Goal: Task Accomplishment & Management: Manage account settings

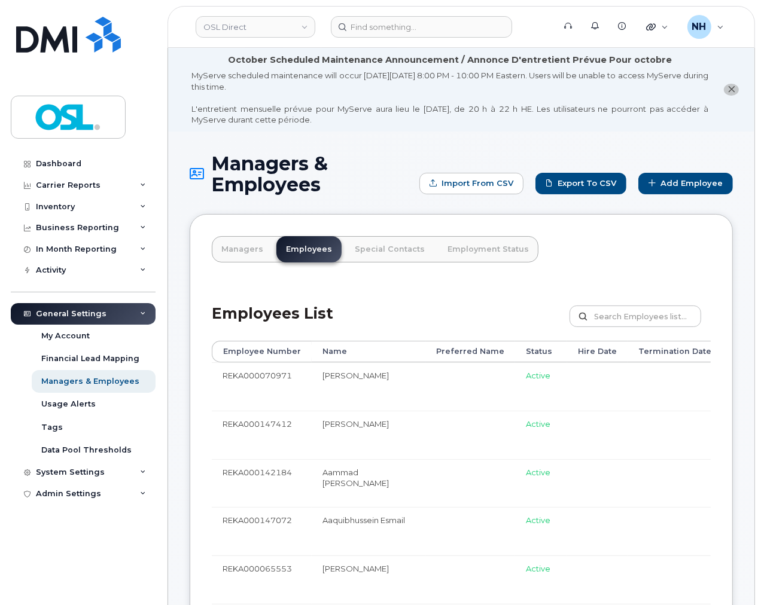
click at [445, 303] on div "Employees List Customize Filter Refresh Export" at bounding box center [461, 312] width 499 height 57
click at [454, 288] on div "Employees List Customize Filter Refresh Export" at bounding box center [461, 312] width 499 height 57
click at [648, 317] on input "text" at bounding box center [635, 317] width 132 height 22
paste input "amit.mahajan@osldirect.com"
click at [636, 318] on input "amit.mahajan@osldirect.com" at bounding box center [635, 317] width 132 height 22
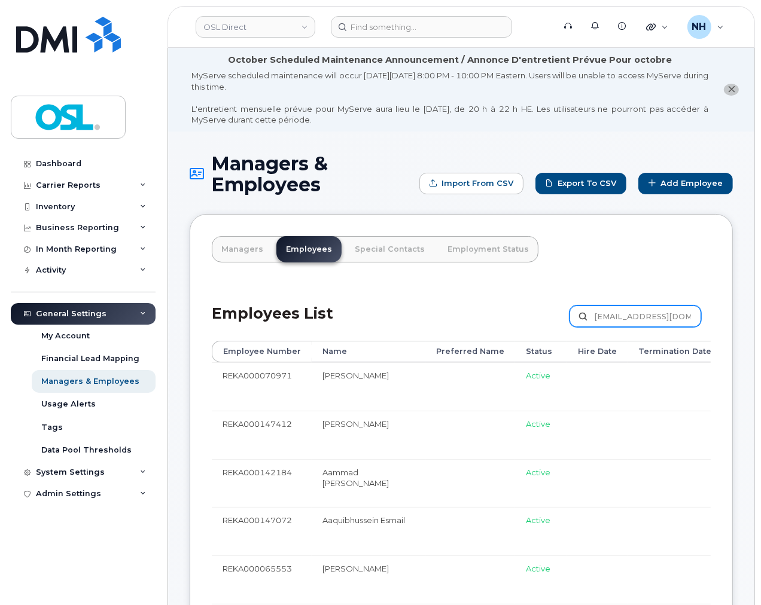
paste input "REKA000004291"
type input "REKA000004291"
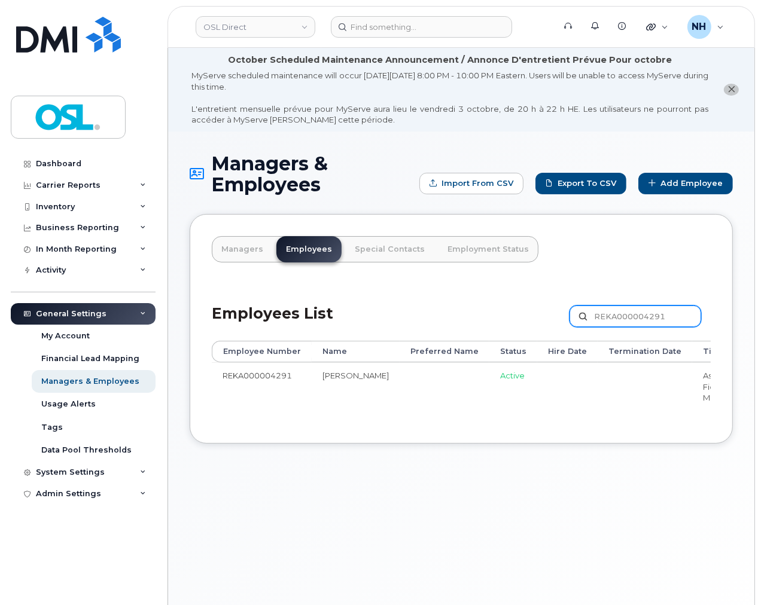
click at [638, 313] on input "REKA000004291" at bounding box center [635, 317] width 132 height 22
paste input "151667"
type input "REKA000151667"
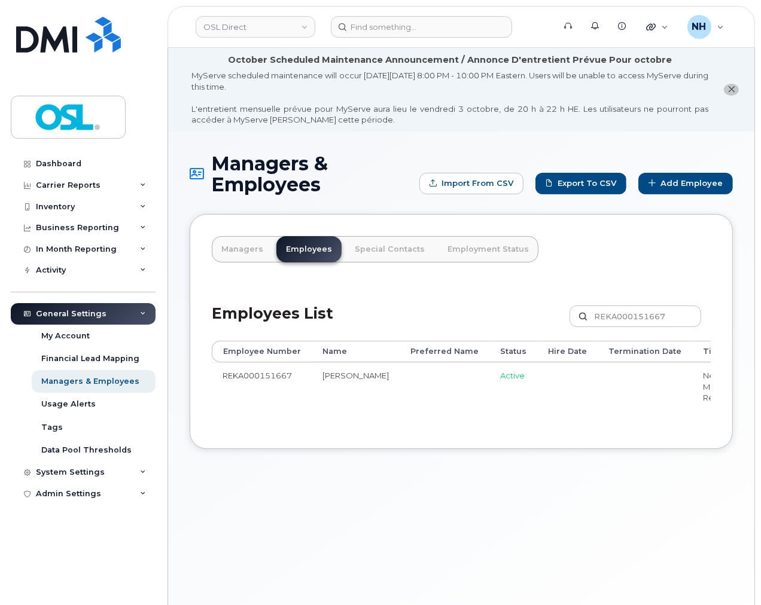
drag, startPoint x: 419, startPoint y: 407, endPoint x: 457, endPoint y: 402, distance: 39.2
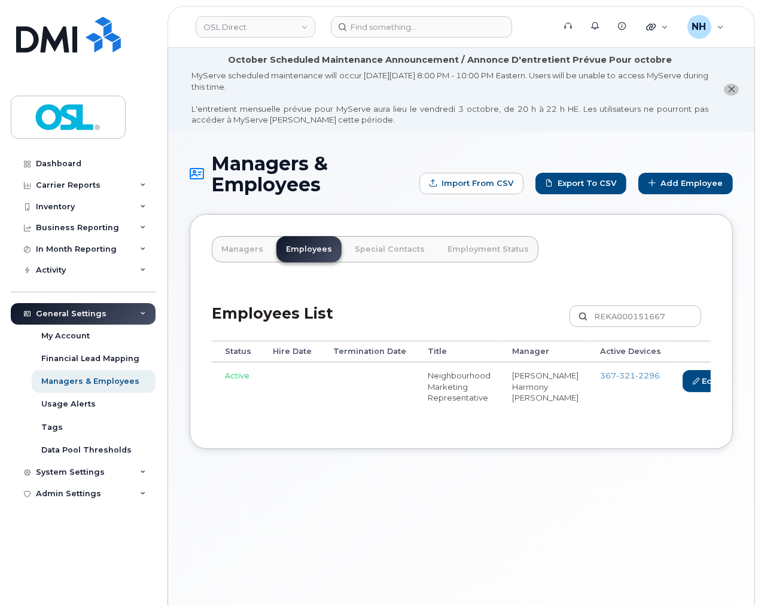
scroll to position [0, 276]
click at [681, 383] on link "Edit" at bounding box center [703, 381] width 45 height 22
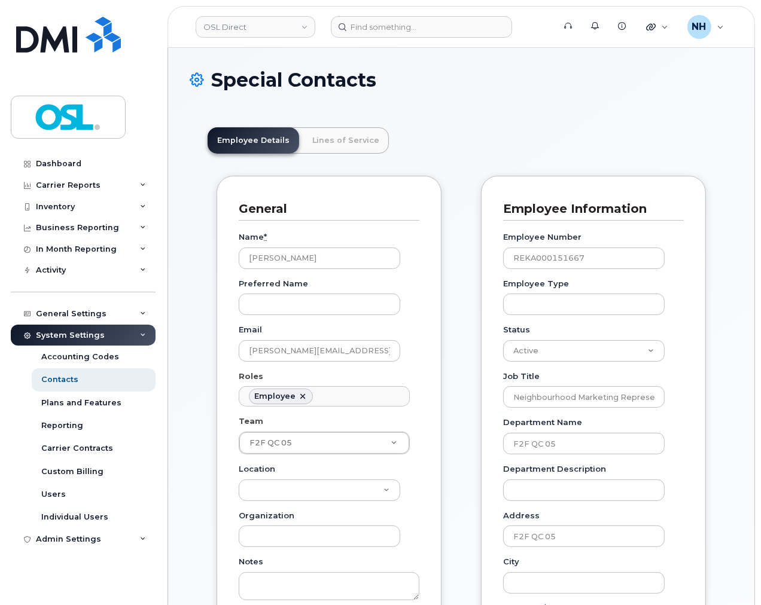
scroll to position [36, 0]
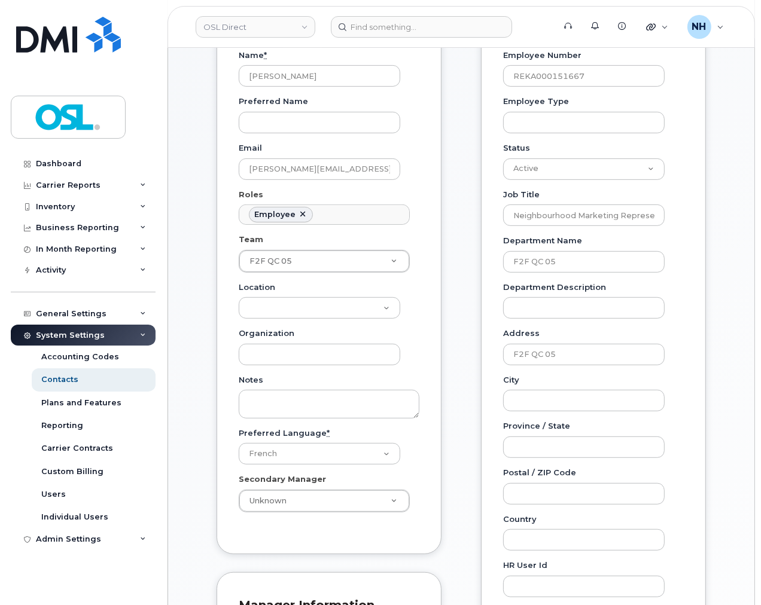
click at [450, 498] on div "General Name * Emile Richard Preferred Name Email emile.richard@osldirect.com R…" at bounding box center [329, 395] width 243 height 803
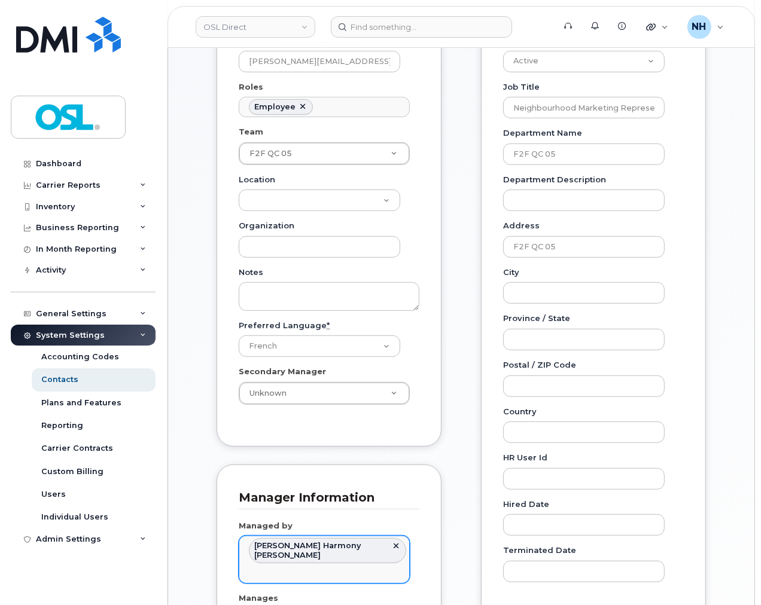
scroll to position [465, 0]
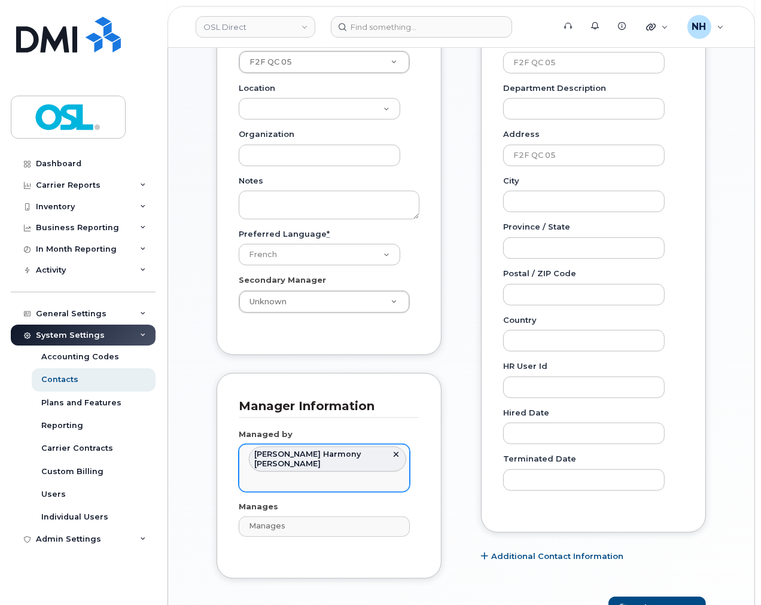
click at [396, 454] on link at bounding box center [396, 455] width 10 height 10
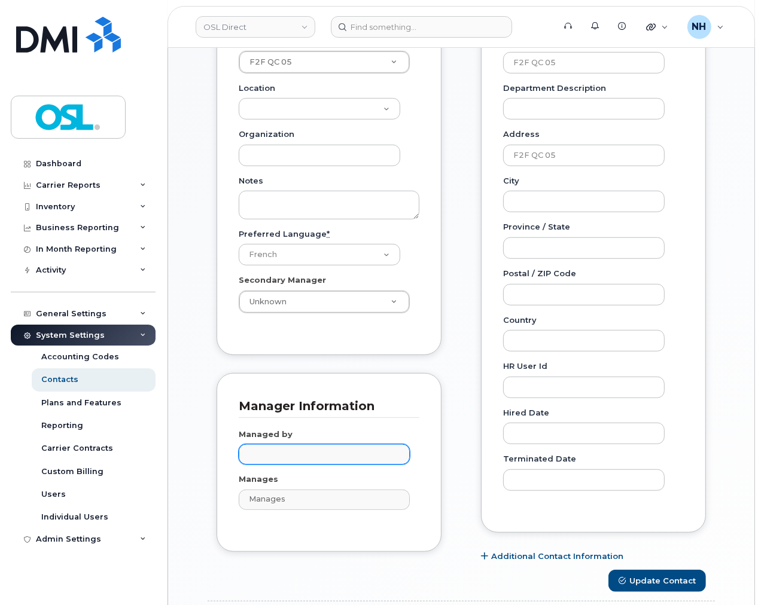
paste input "Chrisphonte"
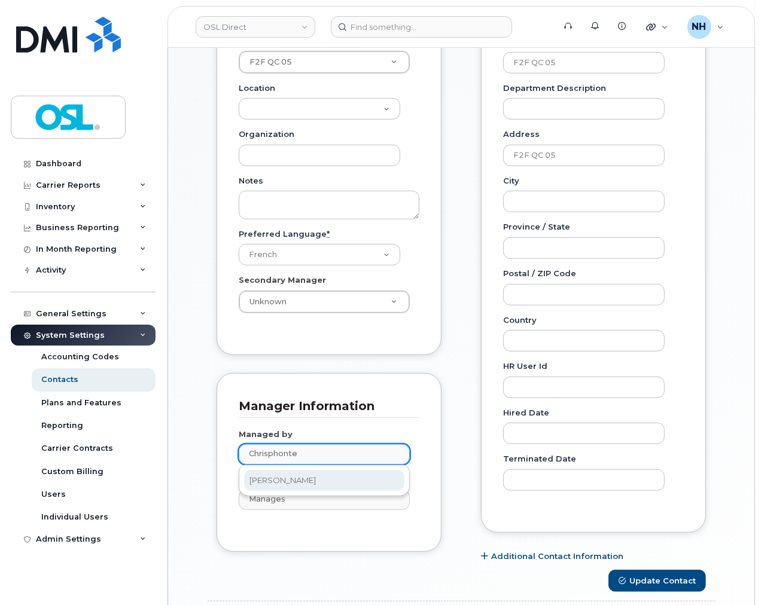
type input "Chrisphonte"
type input "1920209"
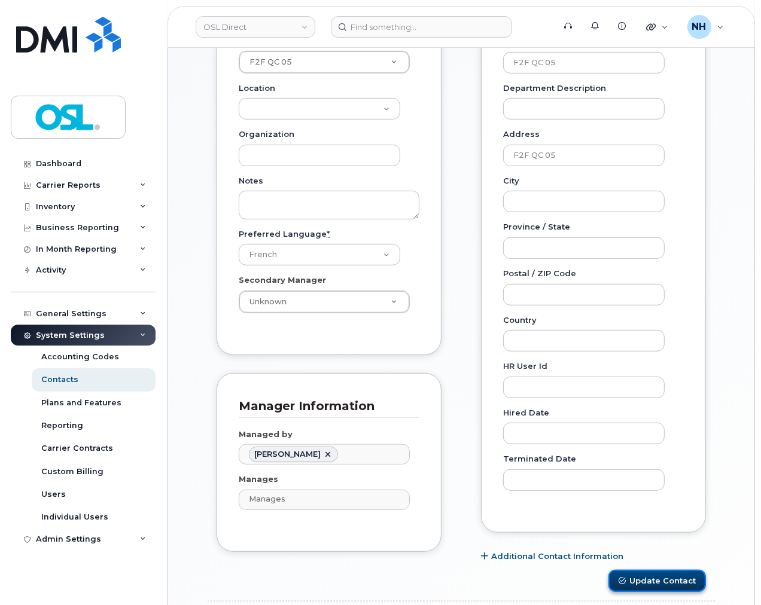
click at [691, 574] on button "Update Contact" at bounding box center [656, 581] width 97 height 22
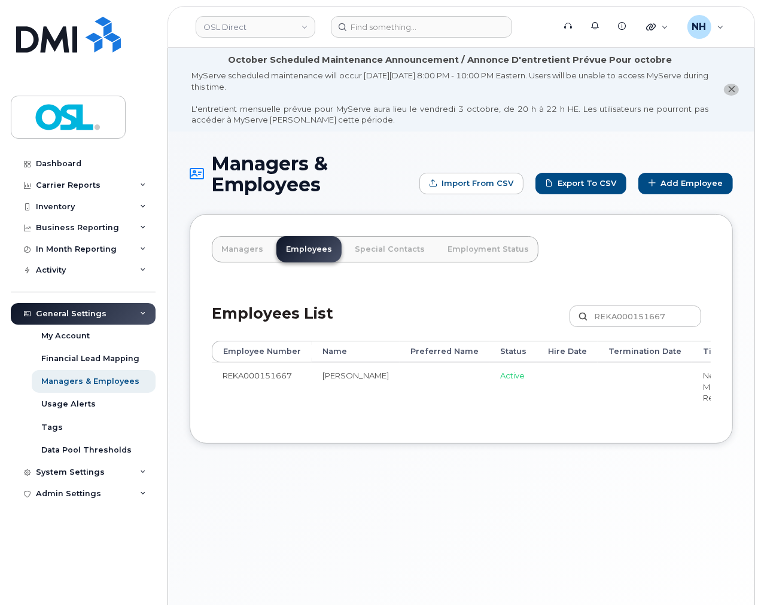
click at [493, 557] on div "Managers & Employees Import from CSV Export to CSV Add Employee Managers Employ…" at bounding box center [461, 394] width 586 height 525
click at [634, 324] on input "REKA000151667" at bounding box center [635, 317] width 132 height 22
paste input "070392"
type input "REKA000070392"
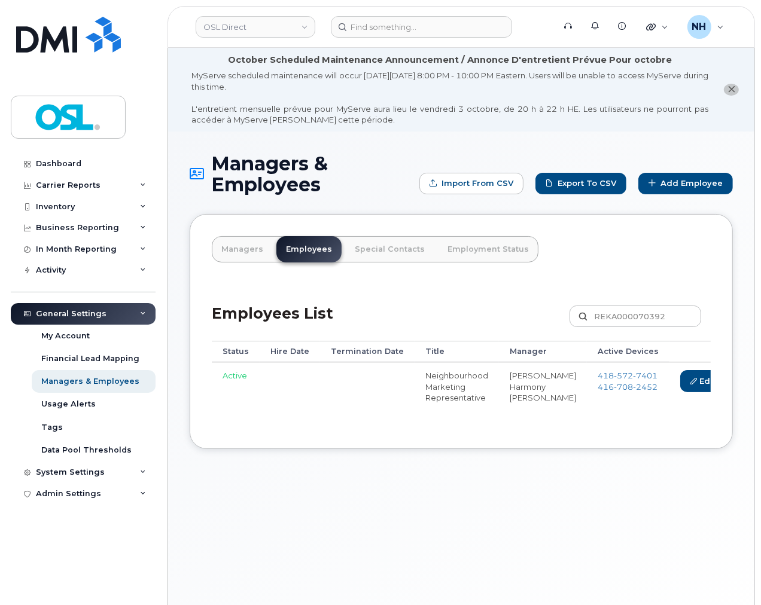
scroll to position [0, 282]
click at [675, 378] on link "Edit" at bounding box center [697, 381] width 45 height 22
drag, startPoint x: 614, startPoint y: 379, endPoint x: 22, endPoint y: 322, distance: 594.7
click at [675, 379] on link "Edit" at bounding box center [697, 381] width 45 height 22
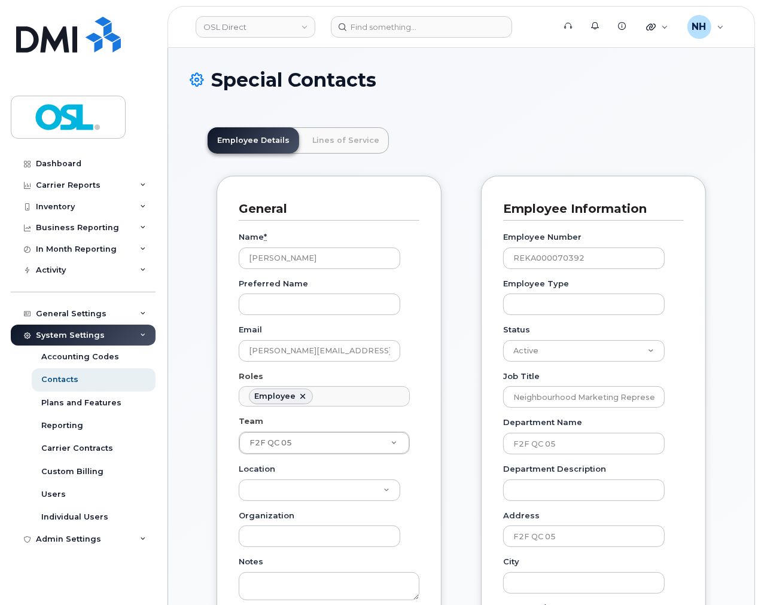
scroll to position [36, 0]
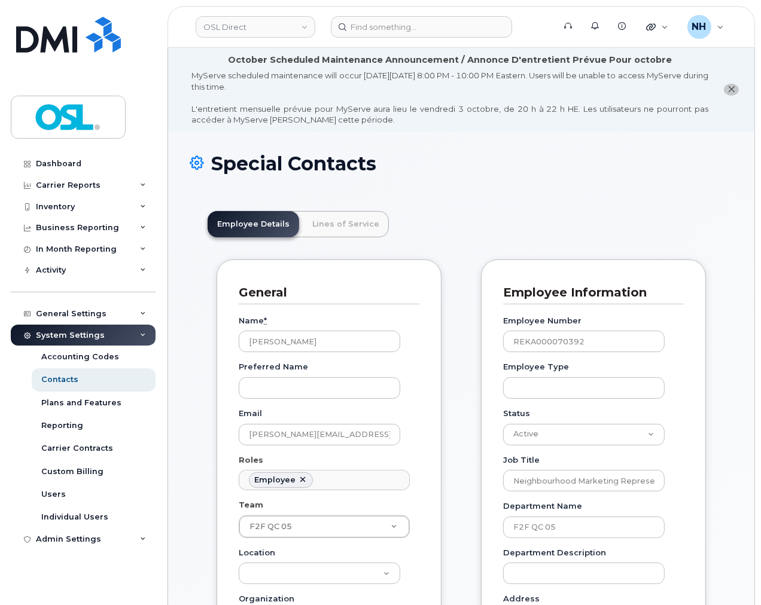
drag, startPoint x: 463, startPoint y: 450, endPoint x: 423, endPoint y: 502, distance: 65.3
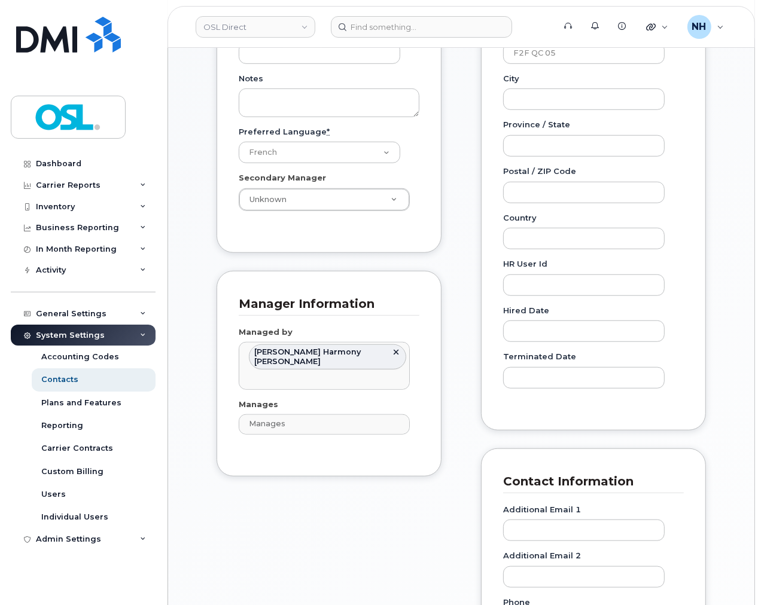
scroll to position [664, 0]
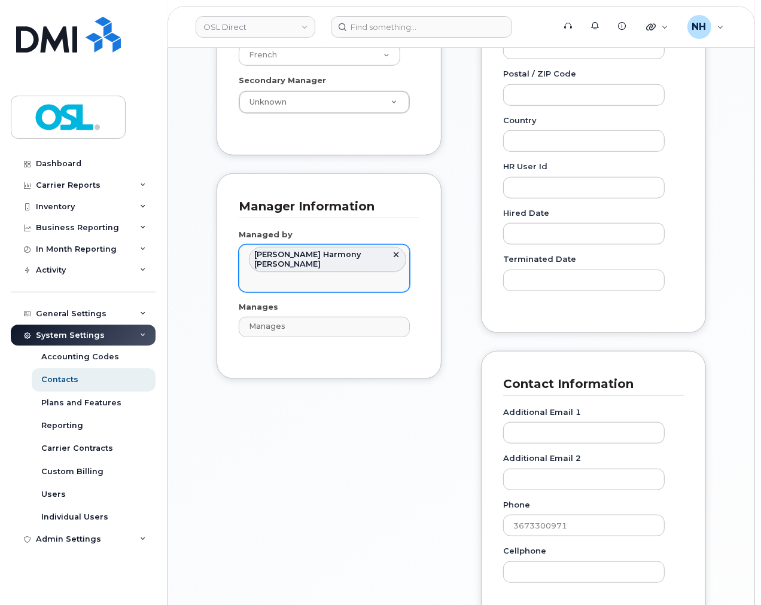
click at [401, 252] on ul "[PERSON_NAME] Harmony [PERSON_NAME]" at bounding box center [324, 268] width 170 height 46
paste input "Chrisphonte"
type input "Chrisphonte"
click at [397, 254] on link at bounding box center [396, 255] width 10 height 10
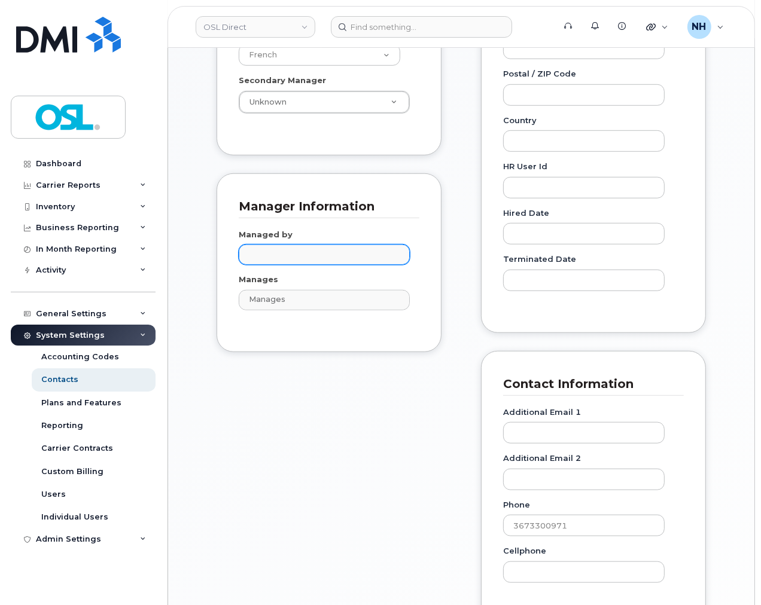
paste input "Chrisphonte"
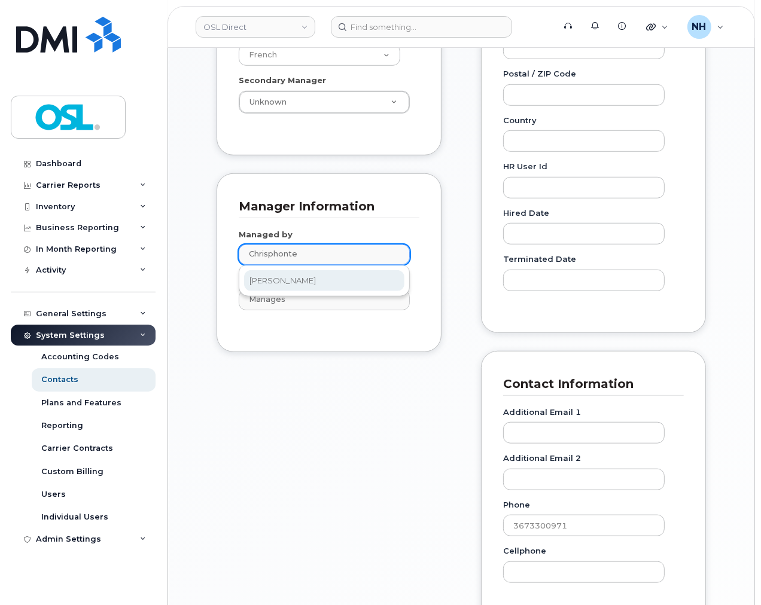
type input "Chrisphonte"
type input "1920209"
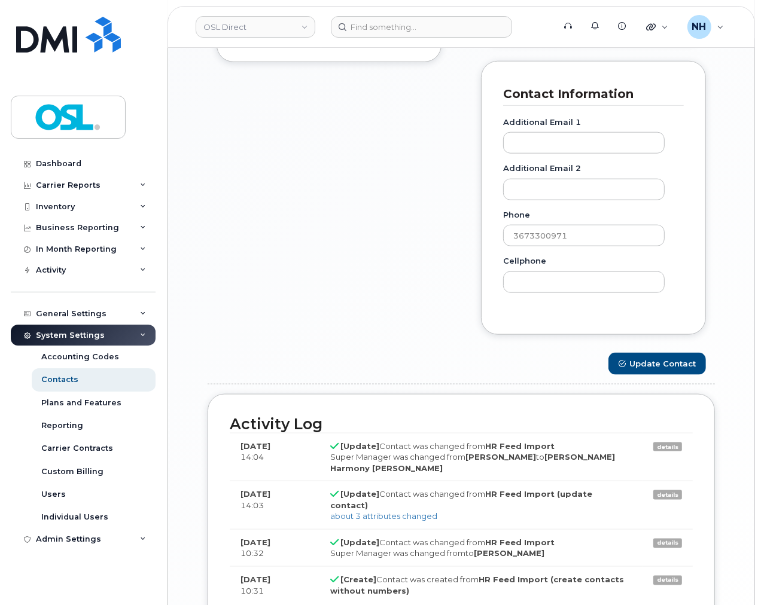
scroll to position [996, 0]
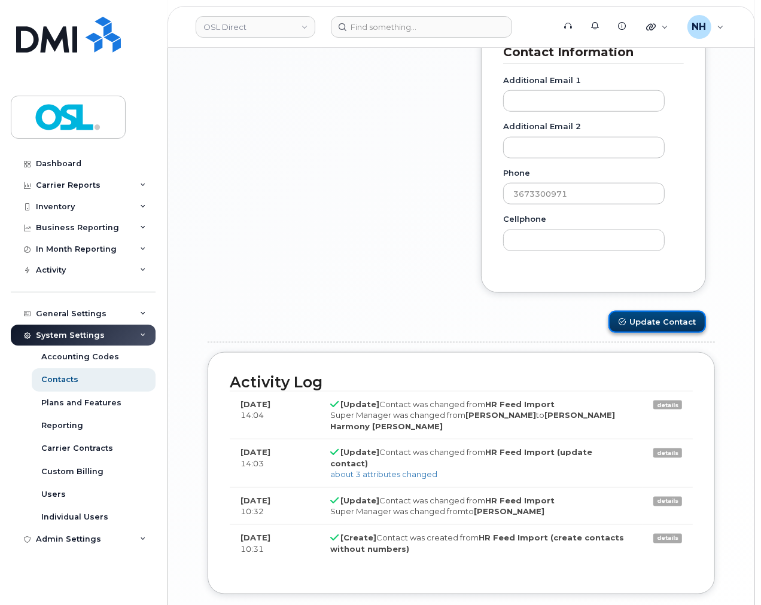
click at [655, 325] on button "Update Contact" at bounding box center [656, 322] width 97 height 22
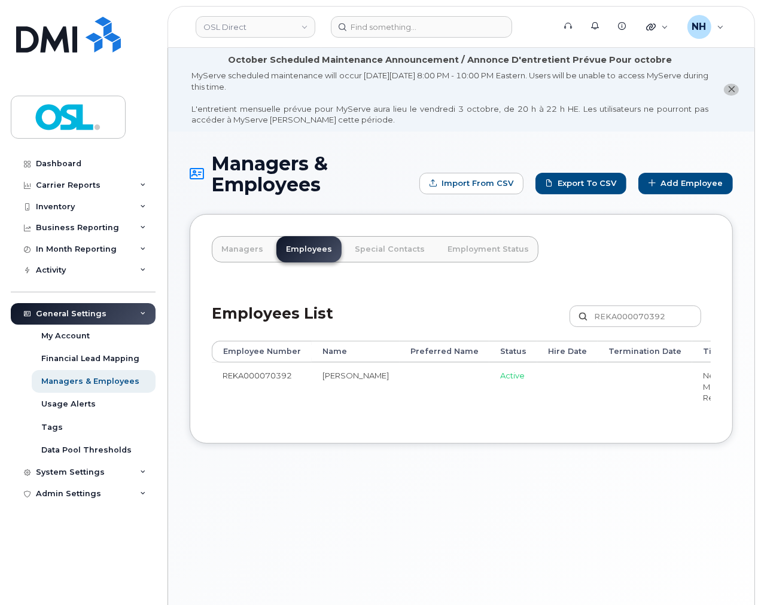
click at [466, 469] on div "Managers & Employees Import from CSV Export to CSV Add Employee Managers Employ…" at bounding box center [461, 394] width 586 height 525
click at [354, 315] on div "Employees List REKA000070392 Customize Filter Refresh Export" at bounding box center [461, 312] width 499 height 57
click at [648, 307] on input "REKA000070392" at bounding box center [635, 317] width 132 height 22
paste input "15524"
type input "REKA000155242"
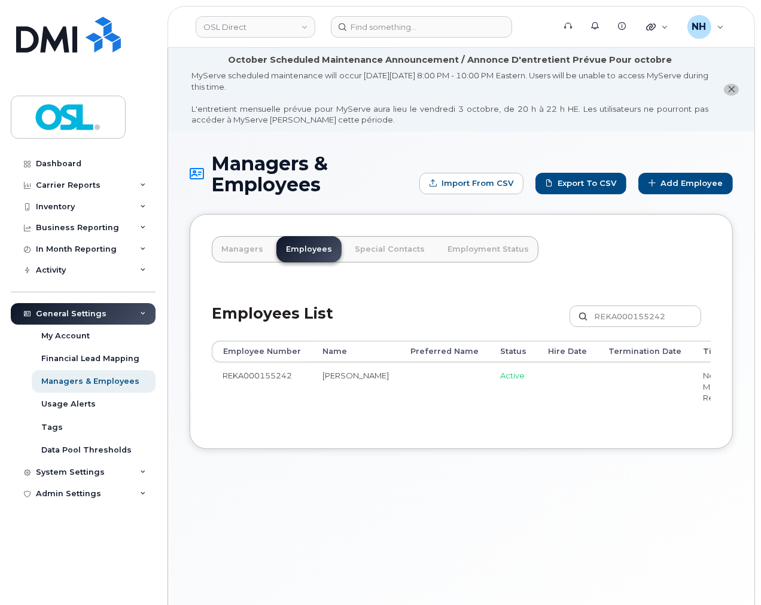
click at [391, 477] on div "Managers & Employees Import from CSV Export to CSV Add Employee Managers Employ…" at bounding box center [461, 394] width 586 height 525
drag, startPoint x: 318, startPoint y: 437, endPoint x: 495, endPoint y: 441, distance: 176.5
click at [495, 427] on div "Employee Number Name Preferred Name Status Hire Date Termination Date Title Man…" at bounding box center [461, 384] width 499 height 86
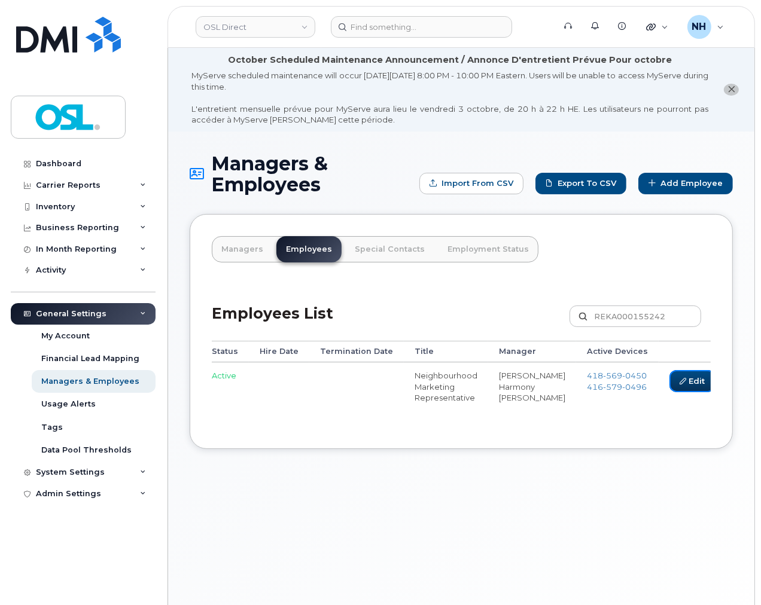
click at [669, 379] on link "Edit" at bounding box center [691, 381] width 45 height 22
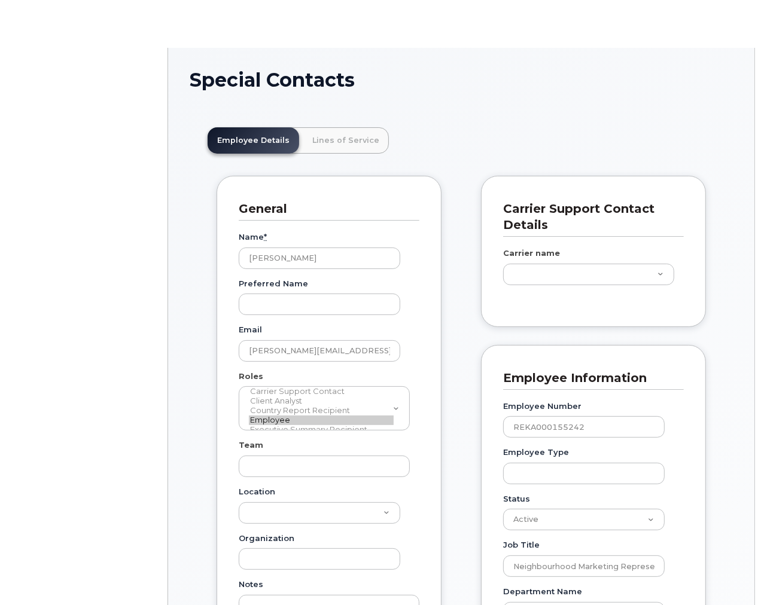
scroll to position [36, 0]
type input "3358058"
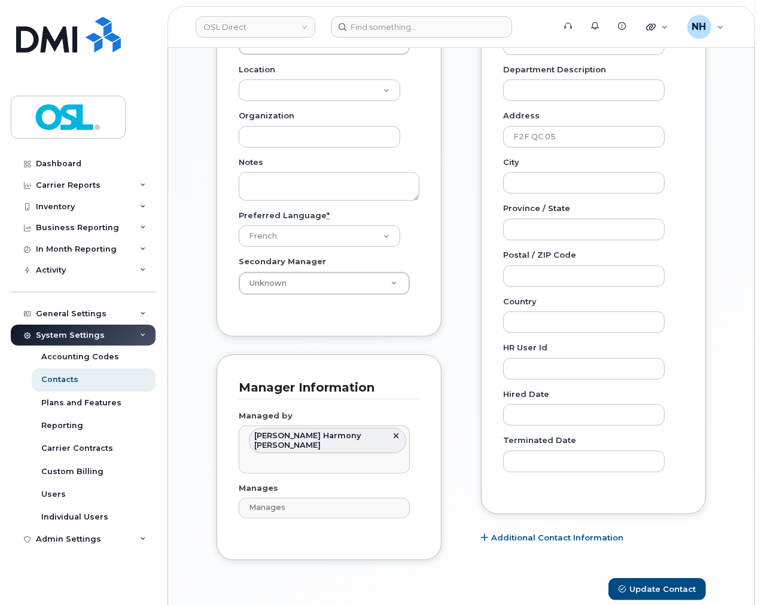
scroll to position [598, 0]
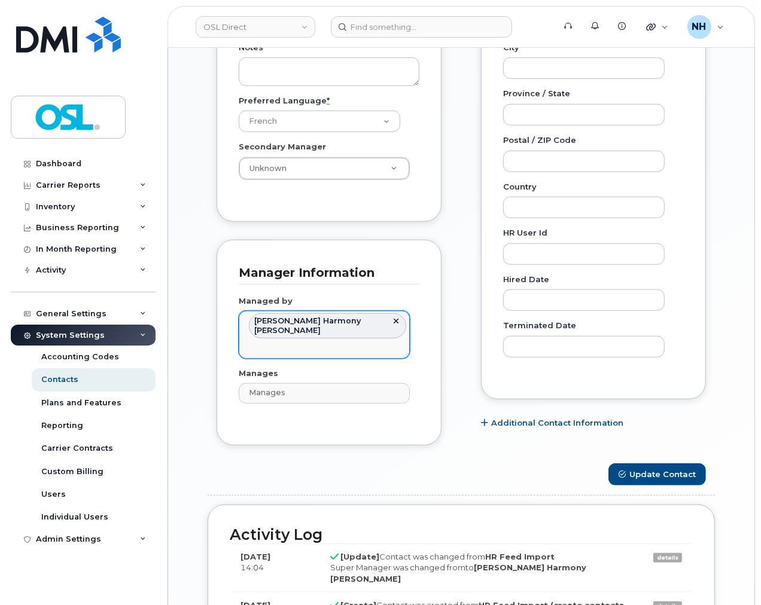
click at [396, 318] on link at bounding box center [396, 321] width 10 height 10
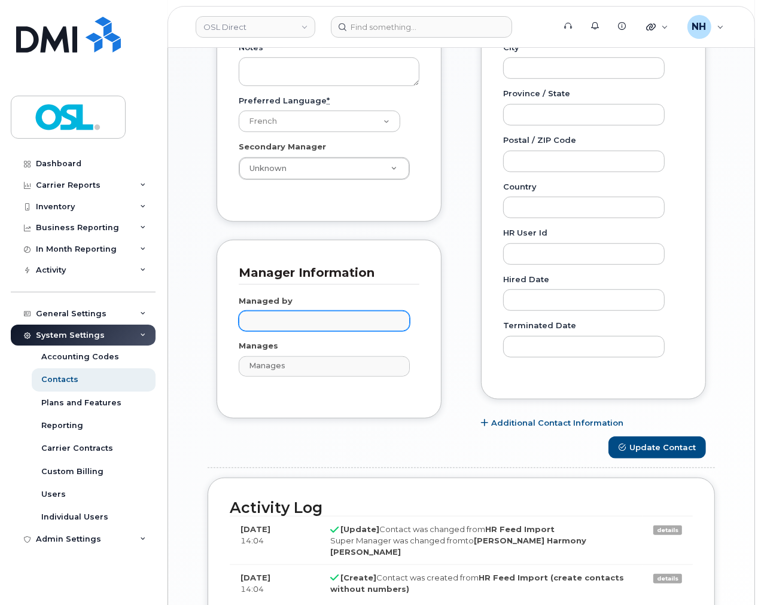
paste input "Pascal"
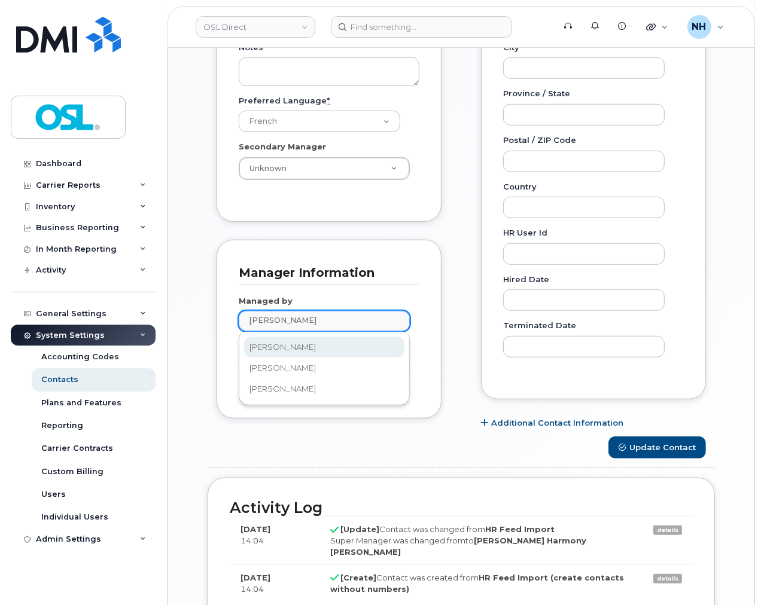
type input "Pascal"
type input "2989650"
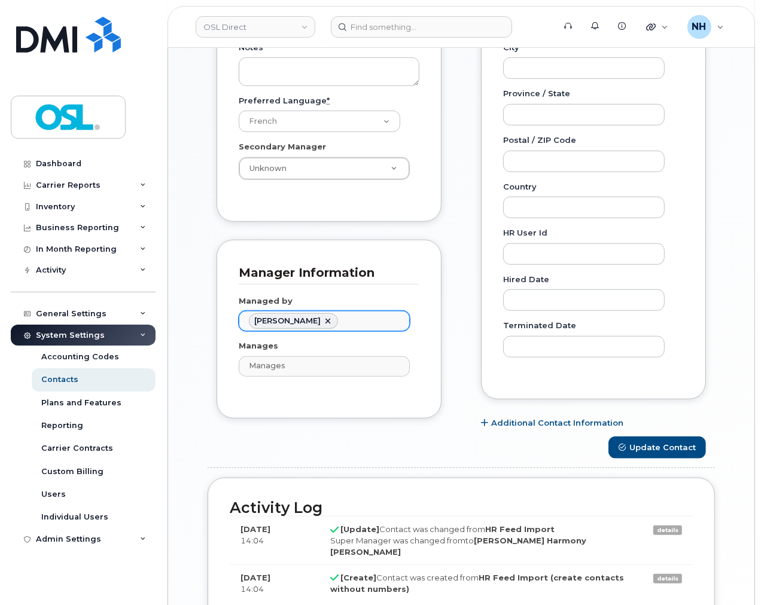
click at [324, 322] on link at bounding box center [328, 321] width 10 height 10
paste input "Pascal"
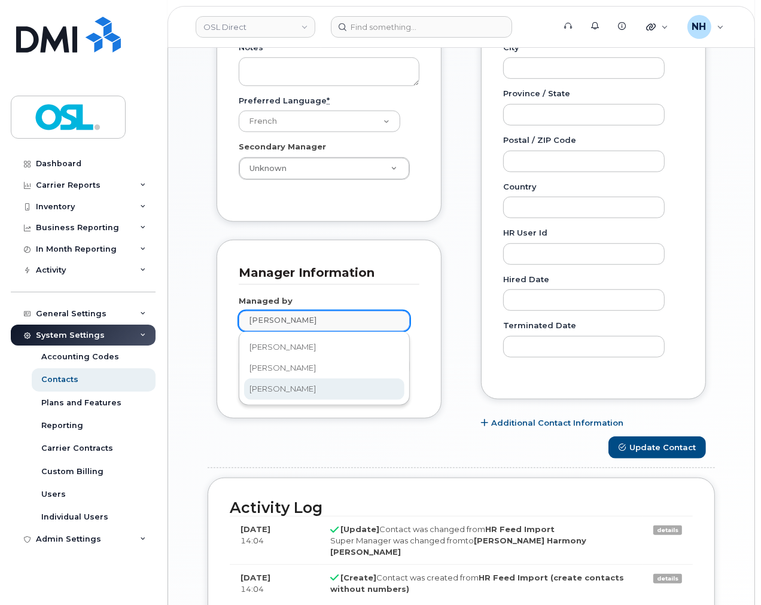
type input "Pascal"
type input "1526950"
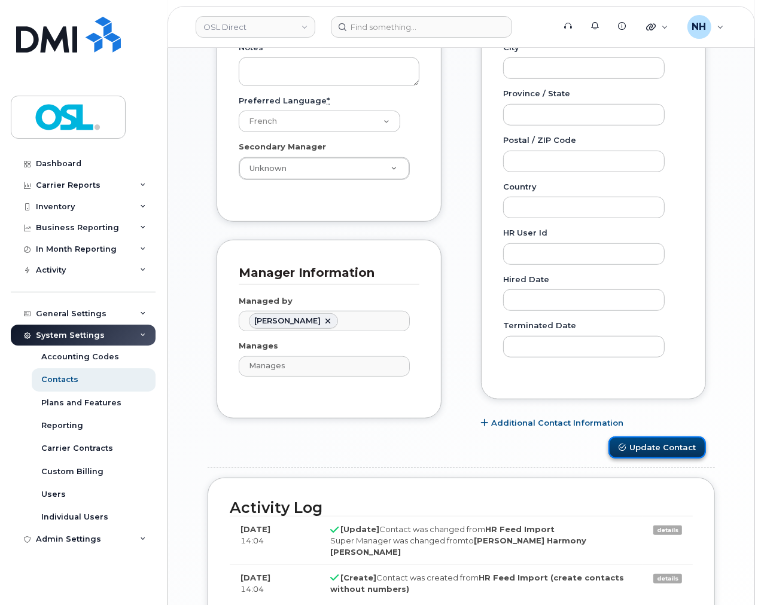
click at [641, 453] on button "Update Contact" at bounding box center [656, 448] width 97 height 22
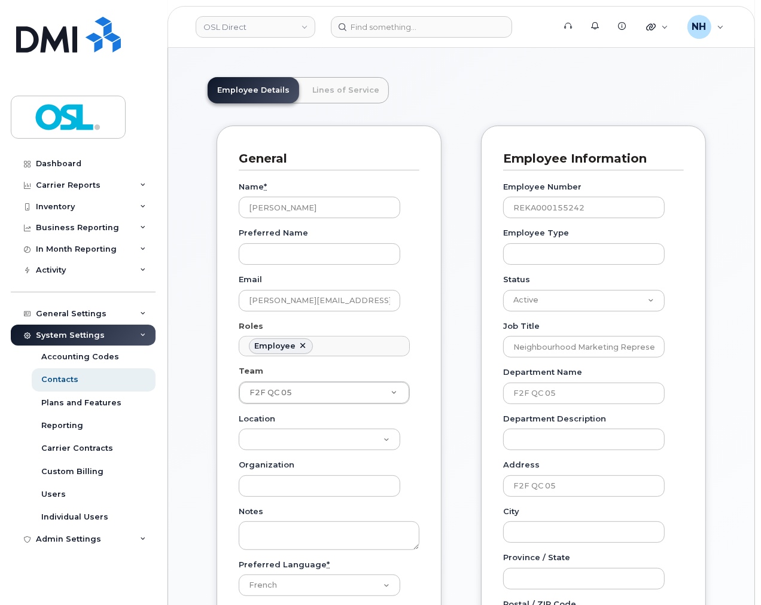
scroll to position [133, 0]
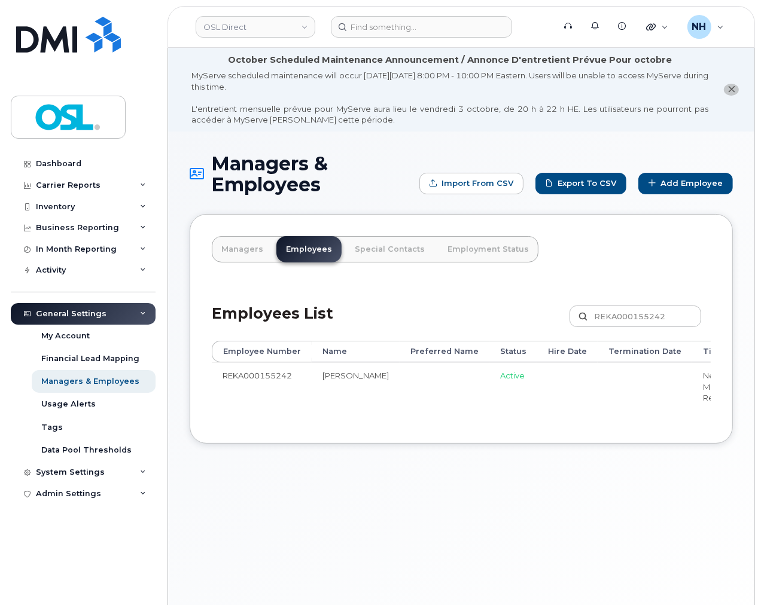
click at [489, 286] on div "Employees List REKA000155242 Customize Filter Refresh Export" at bounding box center [461, 312] width 499 height 57
click at [643, 312] on input "REKA000155242" at bounding box center [635, 317] width 132 height 22
paste input "Mathys Blais"
type input "Mathys Blais"
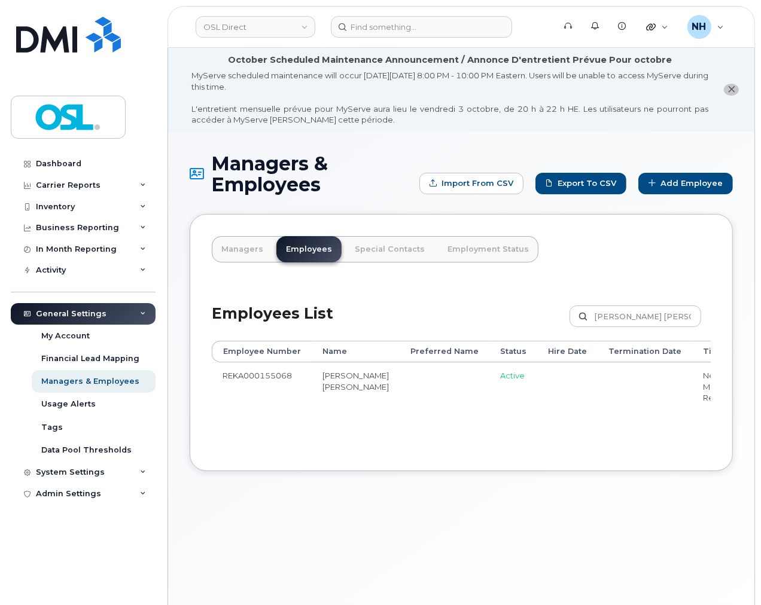
click at [544, 419] on td at bounding box center [567, 400] width 60 height 76
click at [489, 390] on td "Active" at bounding box center [513, 400] width 48 height 76
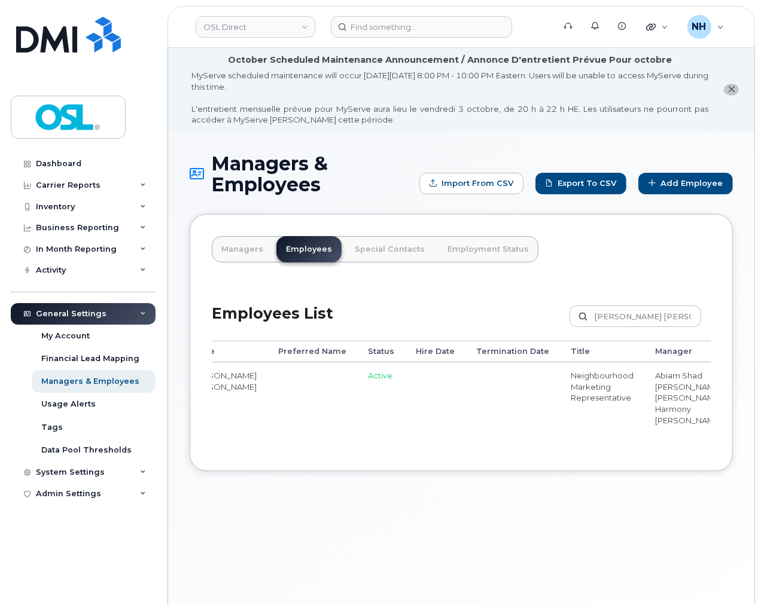
scroll to position [0, 295]
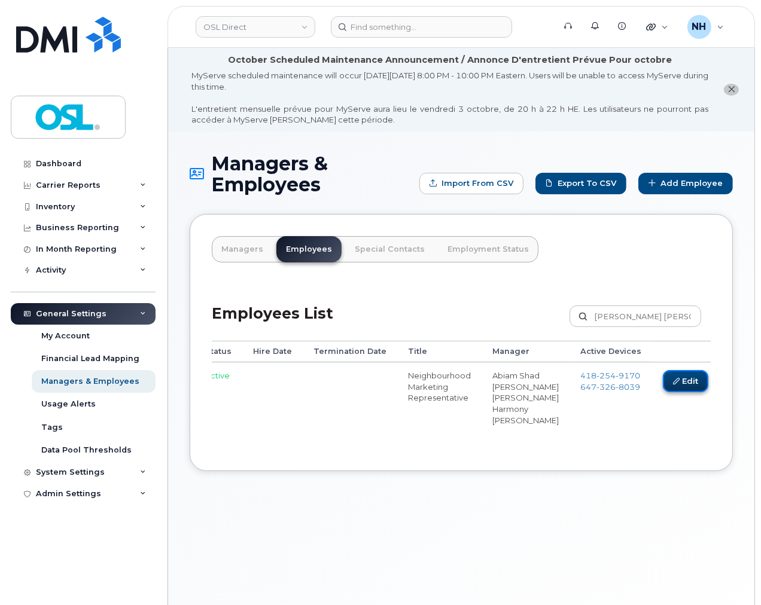
click at [663, 376] on link "Edit" at bounding box center [685, 381] width 45 height 22
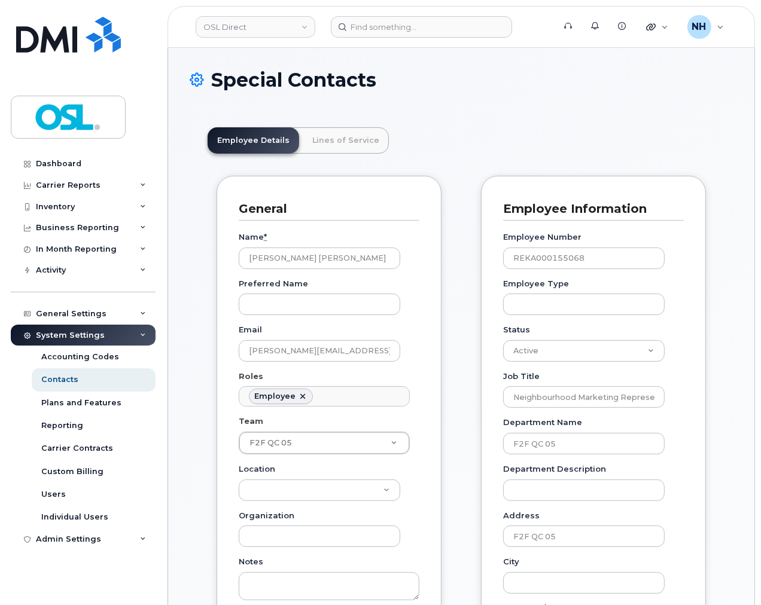
scroll to position [36, 0]
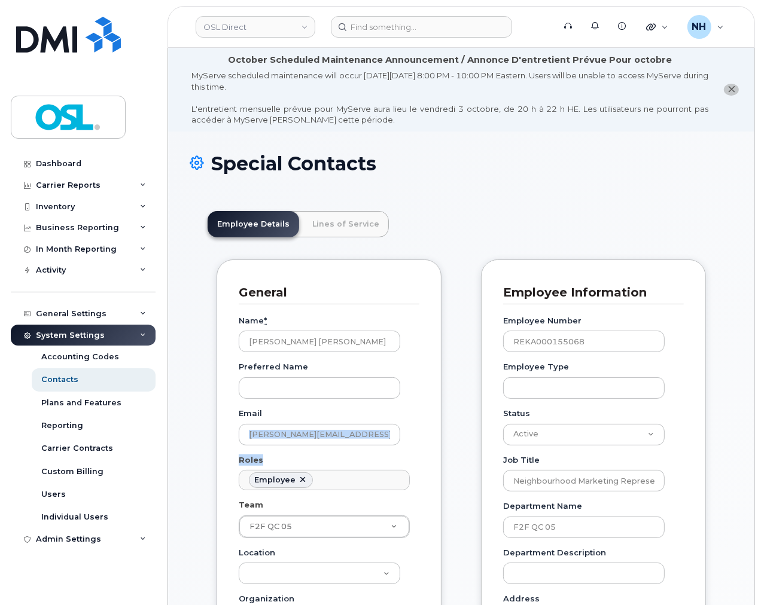
drag, startPoint x: 460, startPoint y: 447, endPoint x: 404, endPoint y: 548, distance: 116.5
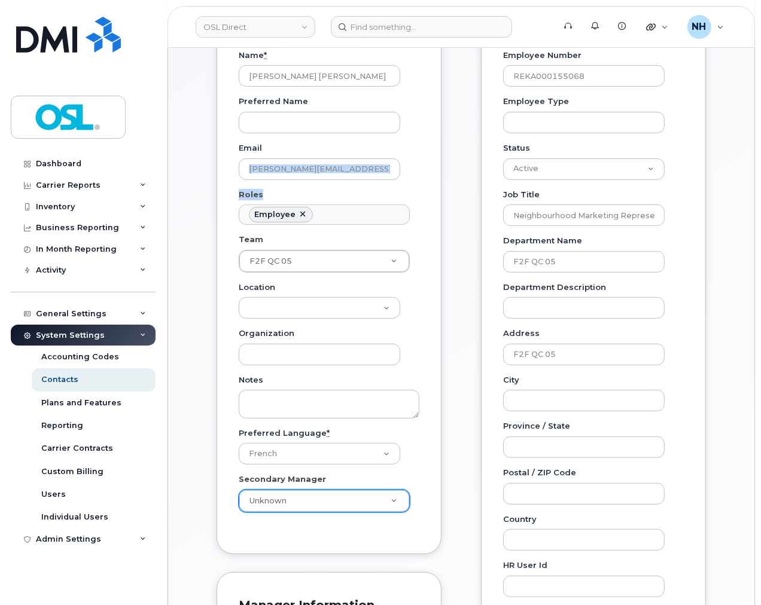
scroll to position [598, 0]
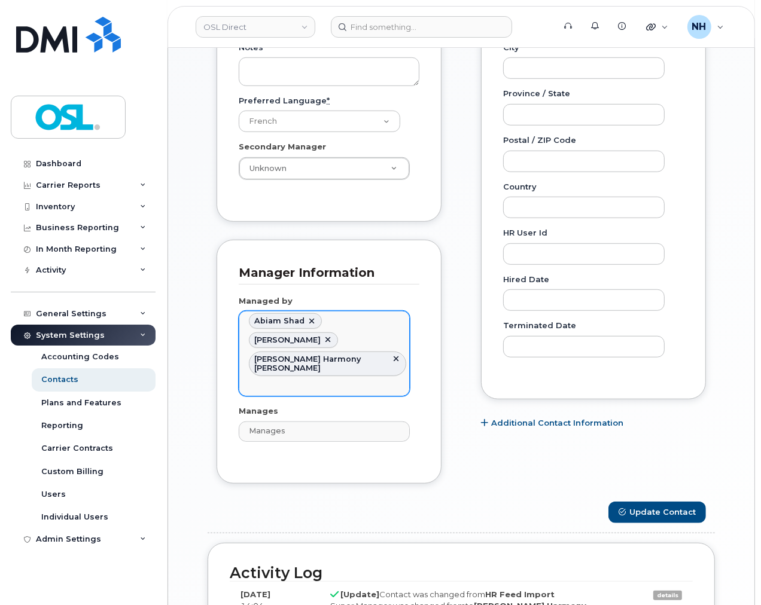
click at [329, 339] on link at bounding box center [328, 340] width 10 height 10
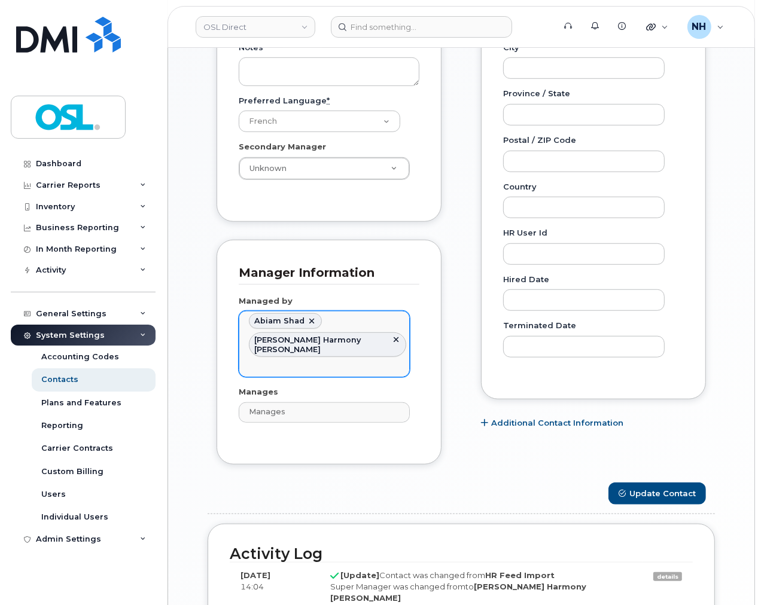
click at [303, 321] on li "Abiam Shad" at bounding box center [285, 321] width 73 height 16
click at [308, 322] on link at bounding box center [312, 321] width 10 height 10
type input "1660155"
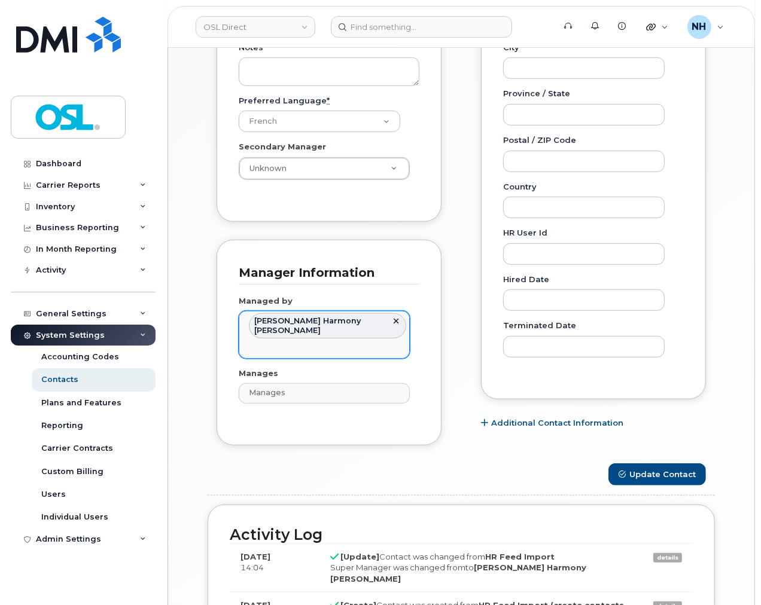
click at [397, 323] on link at bounding box center [396, 321] width 10 height 10
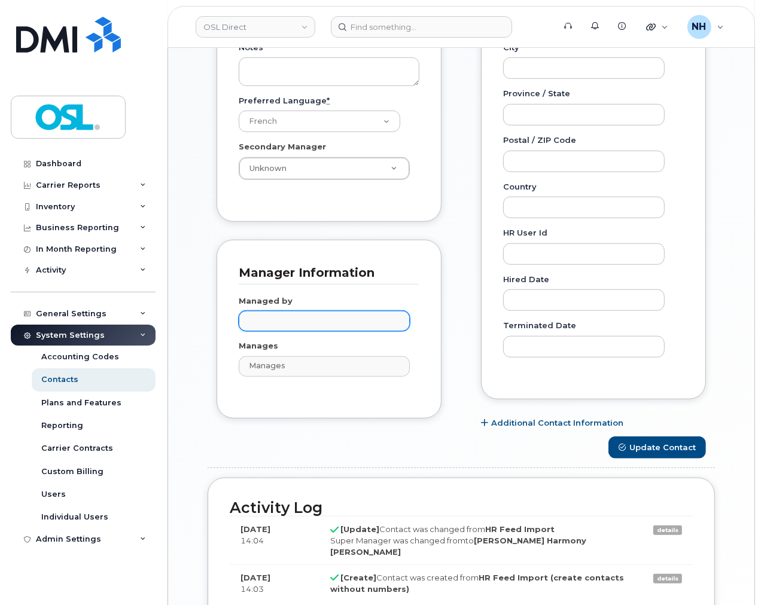
paste input "[PERSON_NAME]"
type input "[PERSON_NAME]"
type input "1526746"
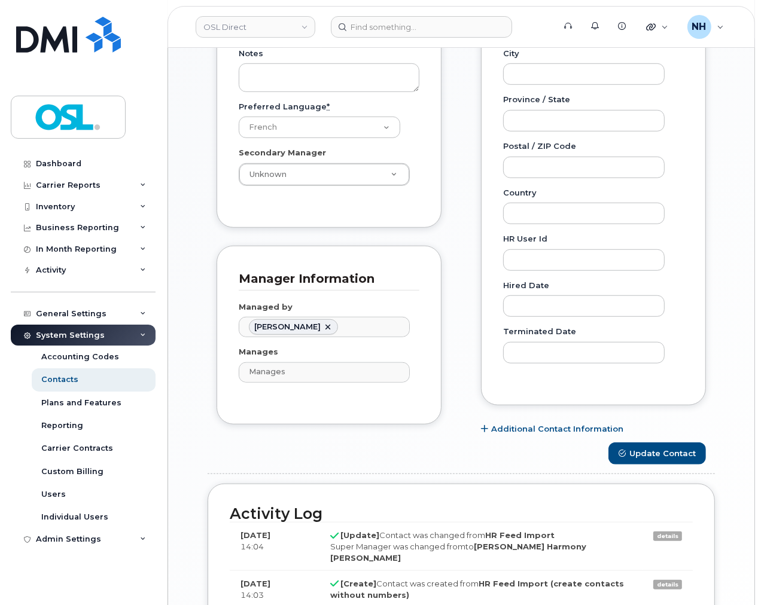
scroll to position [713, 0]
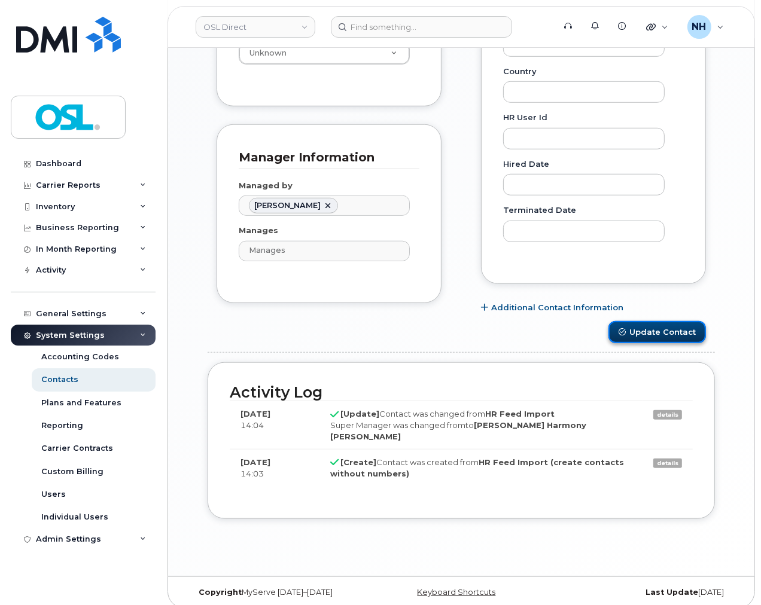
click at [674, 331] on button "Update Contact" at bounding box center [656, 332] width 97 height 22
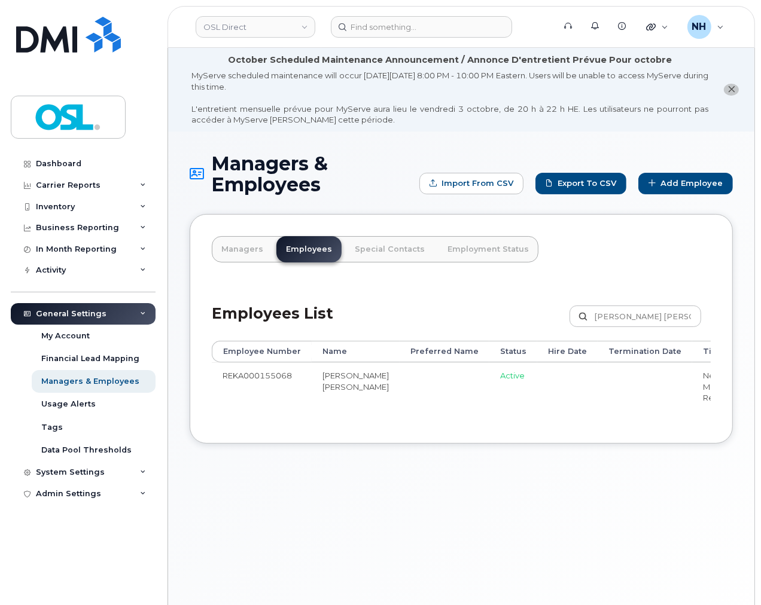
drag, startPoint x: 449, startPoint y: 273, endPoint x: 565, endPoint y: 282, distance: 116.3
click at [462, 273] on div "Managers Employees Special Contacts Employment Status Employees List [PERSON_NA…" at bounding box center [461, 329] width 543 height 230
click at [660, 325] on input "[PERSON_NAME] [PERSON_NAME]" at bounding box center [635, 317] width 132 height 22
paste input "[PERSON_NAME]"
type input "Contreras"
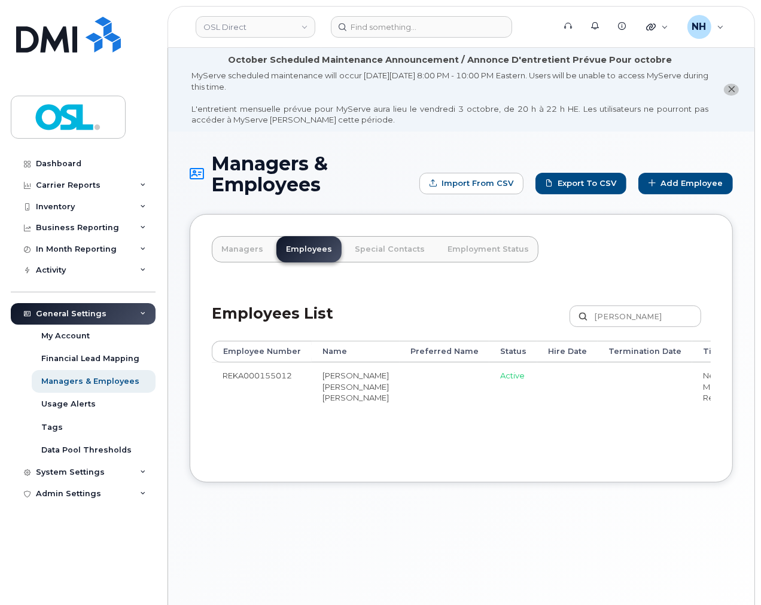
click at [579, 483] on div "Managers Employees Special Contacts Employment Status Employees List [PERSON_NA…" at bounding box center [461, 348] width 543 height 269
drag, startPoint x: 396, startPoint y: 441, endPoint x: 451, endPoint y: 437, distance: 54.6
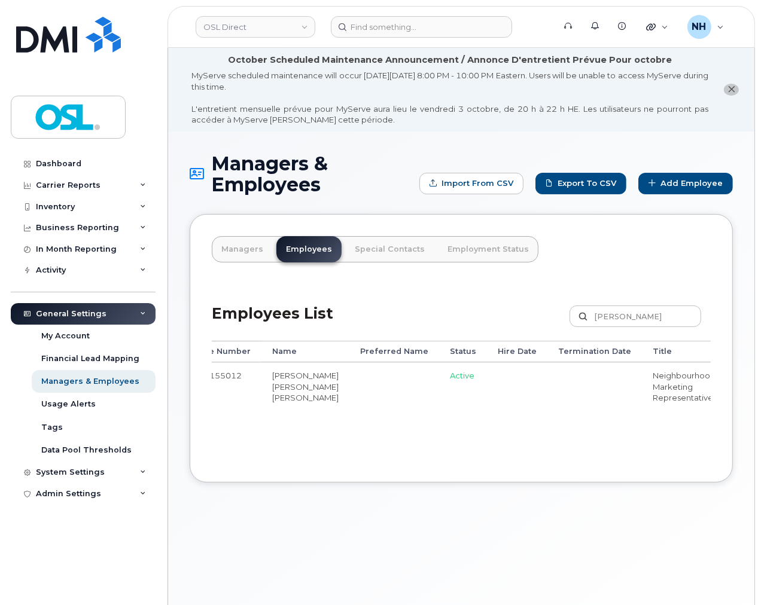
scroll to position [0, 293]
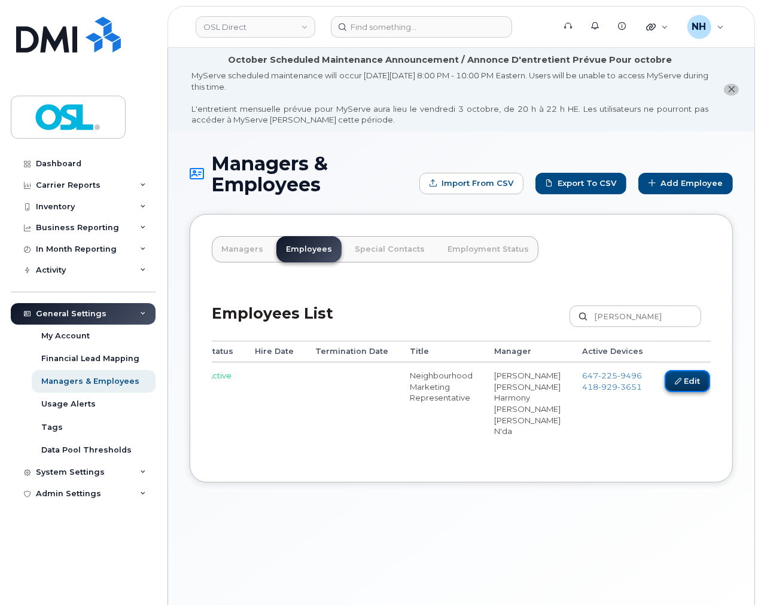
click at [664, 380] on link "Edit" at bounding box center [686, 381] width 45 height 22
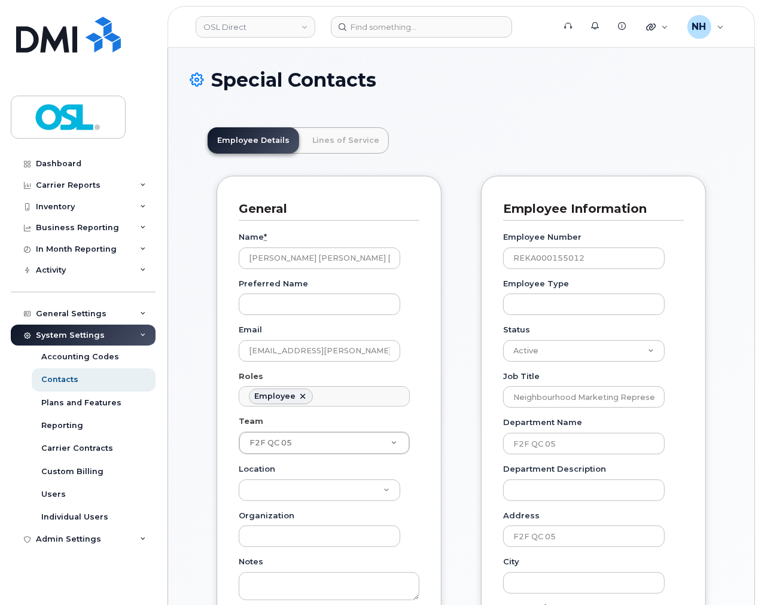
scroll to position [36, 0]
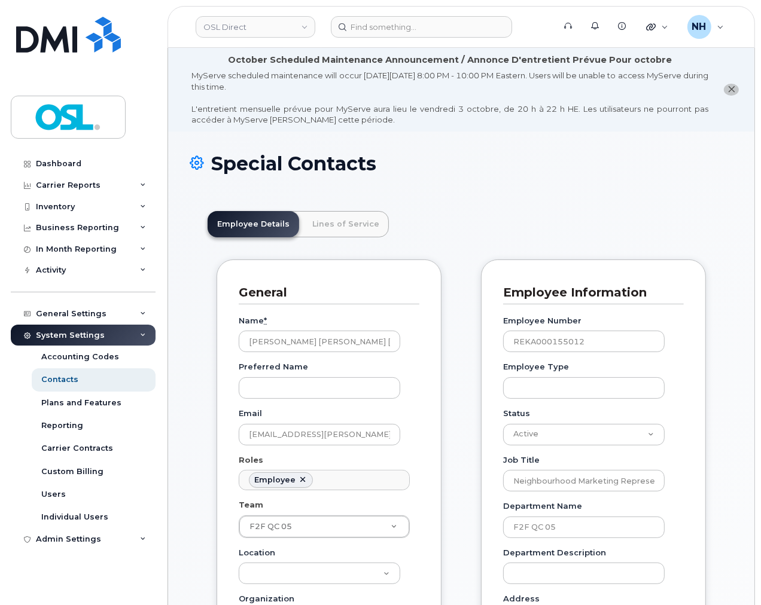
drag, startPoint x: 425, startPoint y: 437, endPoint x: 432, endPoint y: 471, distance: 34.8
click at [425, 437] on div "General Name * [PERSON_NAME] [PERSON_NAME] [PERSON_NAME] Preferred Name Email […" at bounding box center [328, 540] width 225 height 560
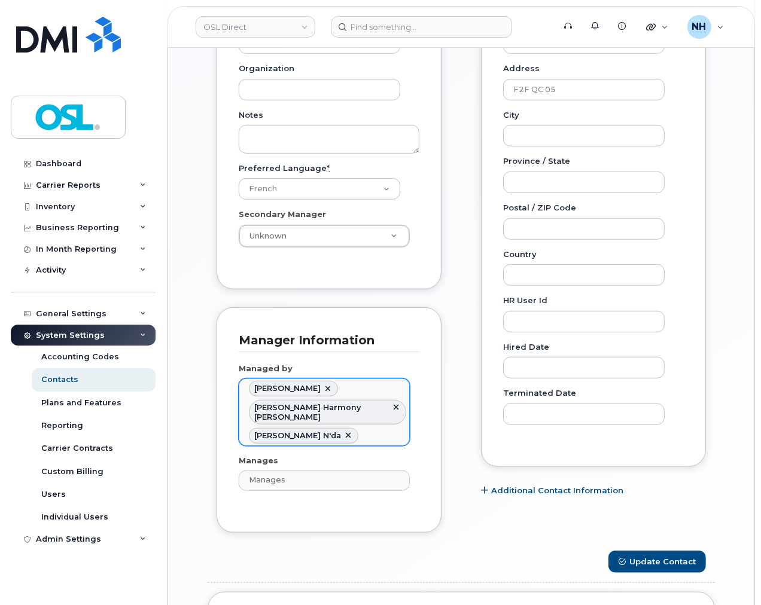
scroll to position [531, 0]
click at [323, 386] on link at bounding box center [328, 388] width 10 height 10
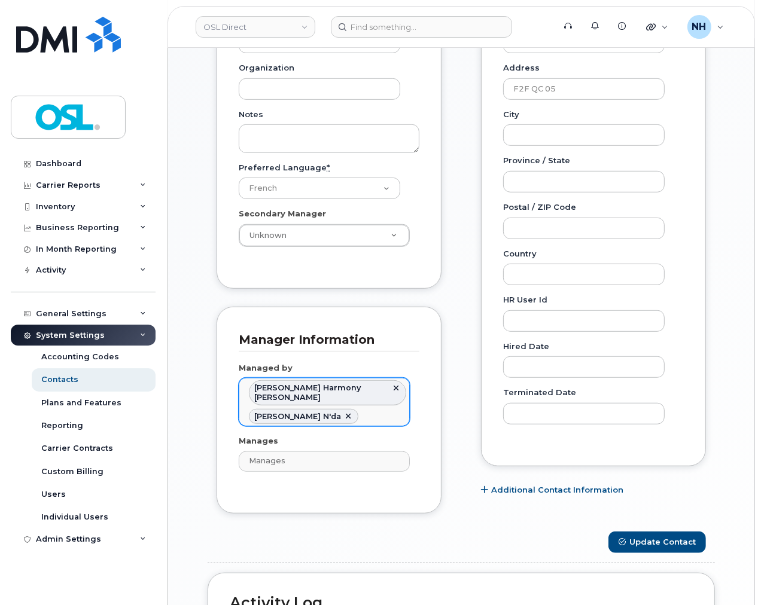
click at [343, 414] on link at bounding box center [348, 417] width 10 height 10
type input "1660155"
click at [396, 387] on link at bounding box center [396, 388] width 10 height 10
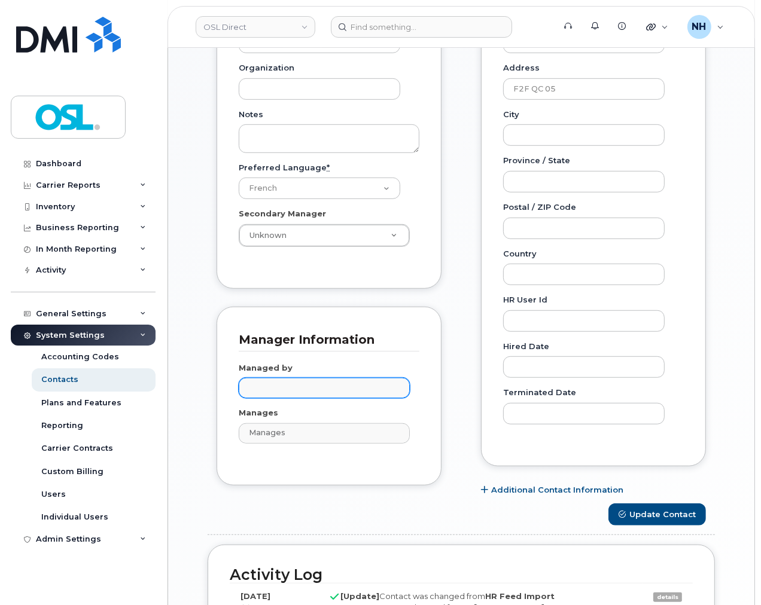
paste input "Robichaud"
type input "Robichaud"
type input "1526746"
drag, startPoint x: 388, startPoint y: 477, endPoint x: 393, endPoint y: 472, distance: 7.3
click at [388, 476] on div "Manager Information Managed by Maximilien Robichaud 1526746 Manages Manages No …" at bounding box center [328, 396] width 225 height 179
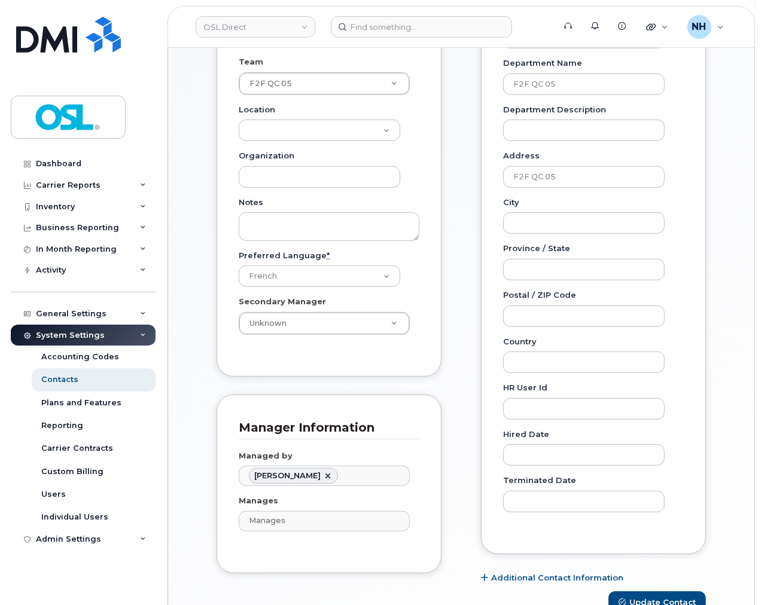
scroll to position [465, 0]
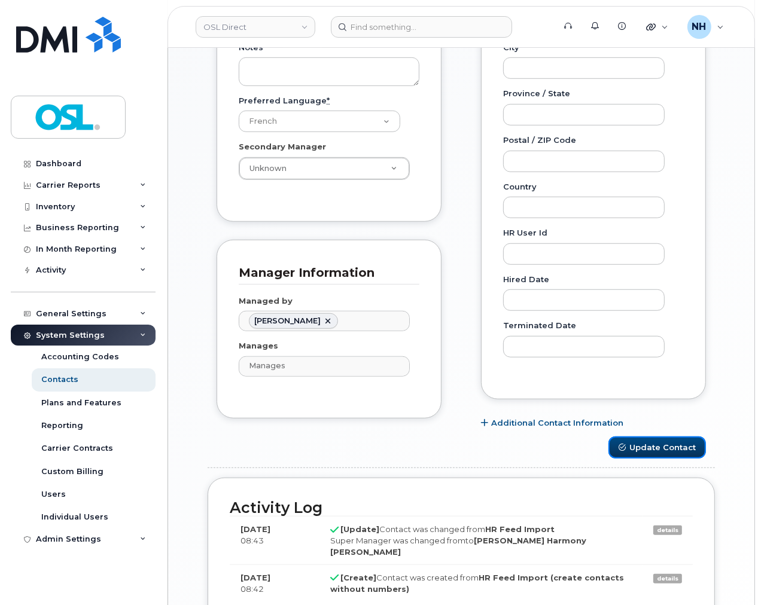
drag, startPoint x: 670, startPoint y: 446, endPoint x: 545, endPoint y: 483, distance: 129.8
click at [669, 445] on button "Update Contact" at bounding box center [656, 448] width 97 height 22
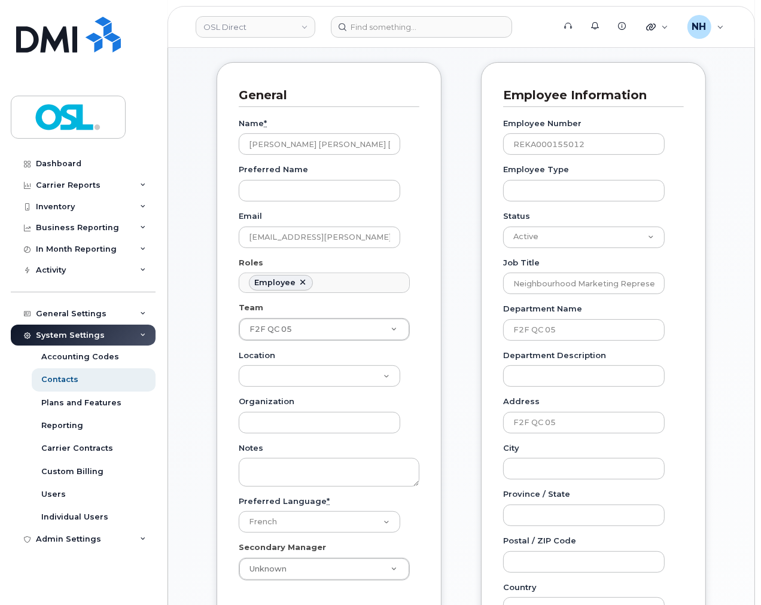
scroll to position [133, 0]
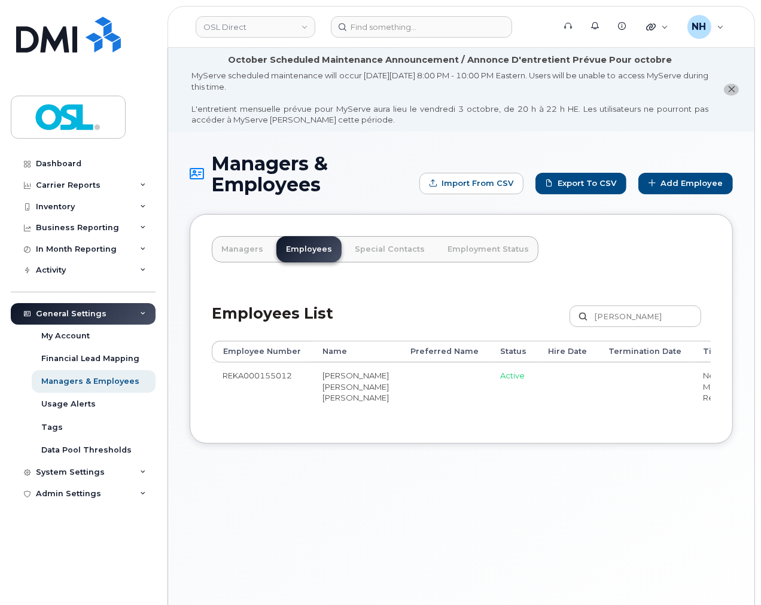
click at [334, 530] on div "Managers & Employees Import from CSV Export to CSV Add Employee Managers Employ…" at bounding box center [461, 394] width 586 height 525
drag, startPoint x: 358, startPoint y: 437, endPoint x: 557, endPoint y: 431, distance: 199.8
click at [557, 431] on div "Managers Employees Special Contacts Employment Status Employees List Contreras …" at bounding box center [461, 329] width 543 height 230
click at [614, 315] on input "Contreras" at bounding box center [635, 317] width 132 height 22
paste input "tdemaurivez@oslrs.com"
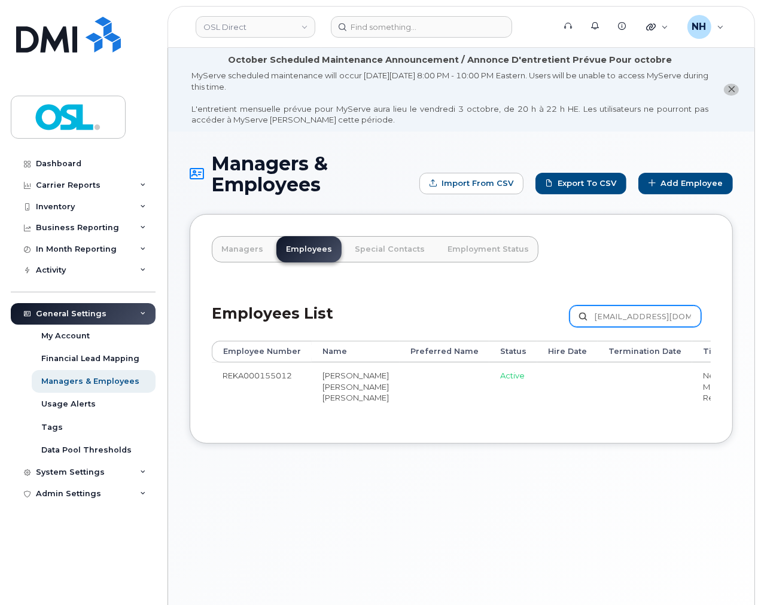
type input "tdemaurivez@oslrs.com"
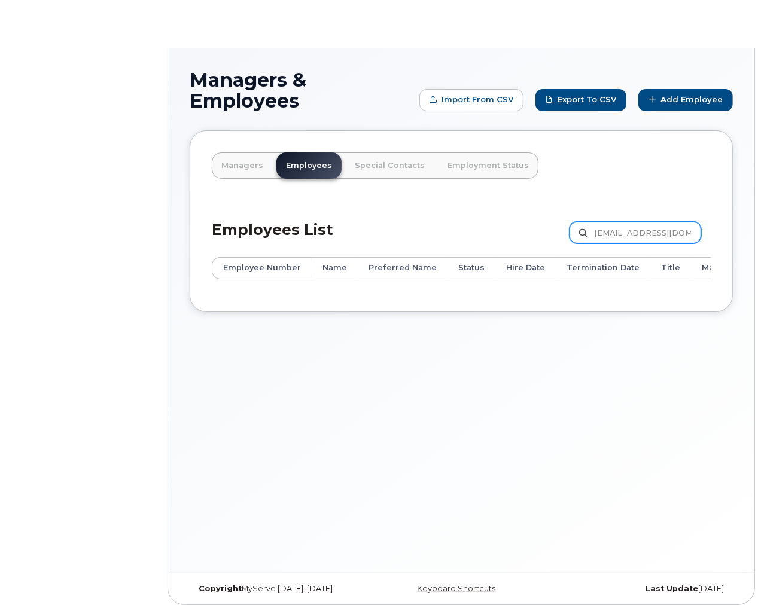
click at [624, 230] on input "tdemaurivez@oslrs.com" at bounding box center [635, 233] width 132 height 22
paste input "R3U1000055593"
type input "R3U1000055593"
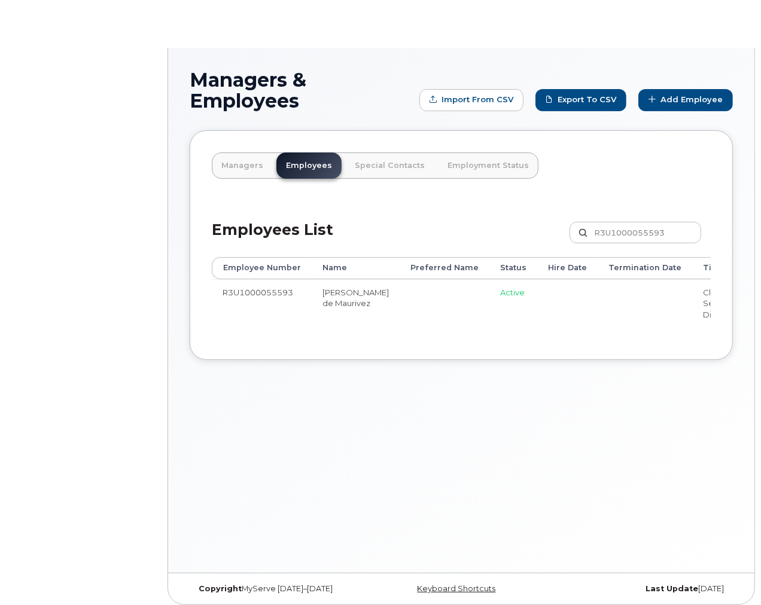
drag, startPoint x: 389, startPoint y: 408, endPoint x: 623, endPoint y: 417, distance: 234.0
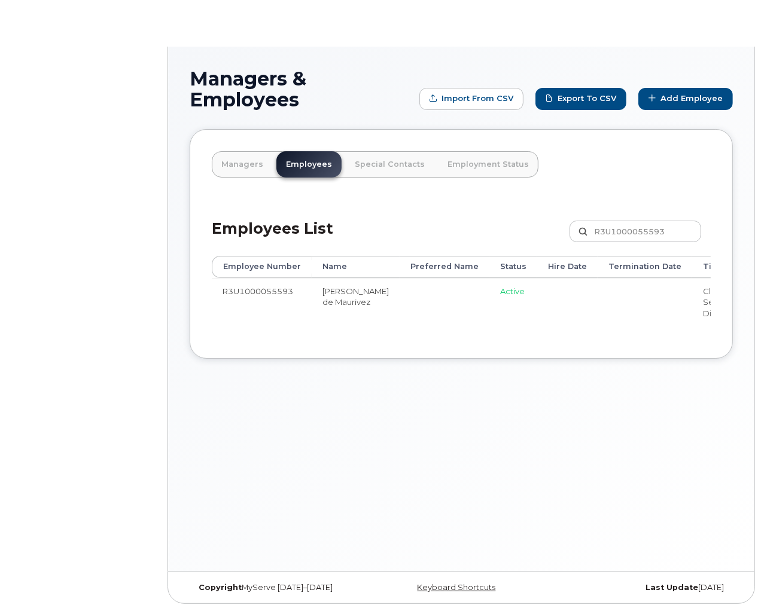
click at [489, 314] on td "Active" at bounding box center [513, 302] width 48 height 48
drag, startPoint x: 457, startPoint y: 319, endPoint x: 521, endPoint y: 325, distance: 64.2
click at [597, 324] on td at bounding box center [644, 302] width 94 height 48
click at [569, 335] on div "Employee Number Name Preferred Name Status Hire Date Termination Date Title Man…" at bounding box center [461, 296] width 499 height 81
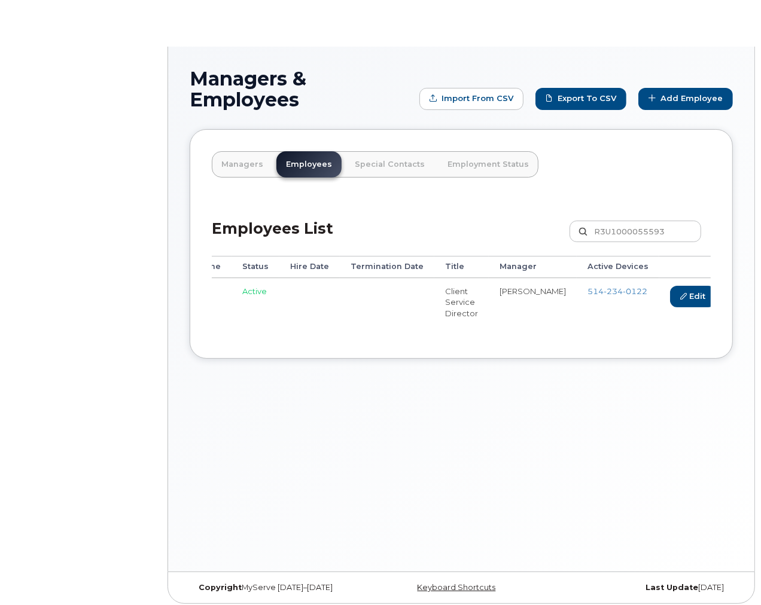
scroll to position [0, 258]
click at [669, 290] on link "Edit" at bounding box center [691, 297] width 45 height 22
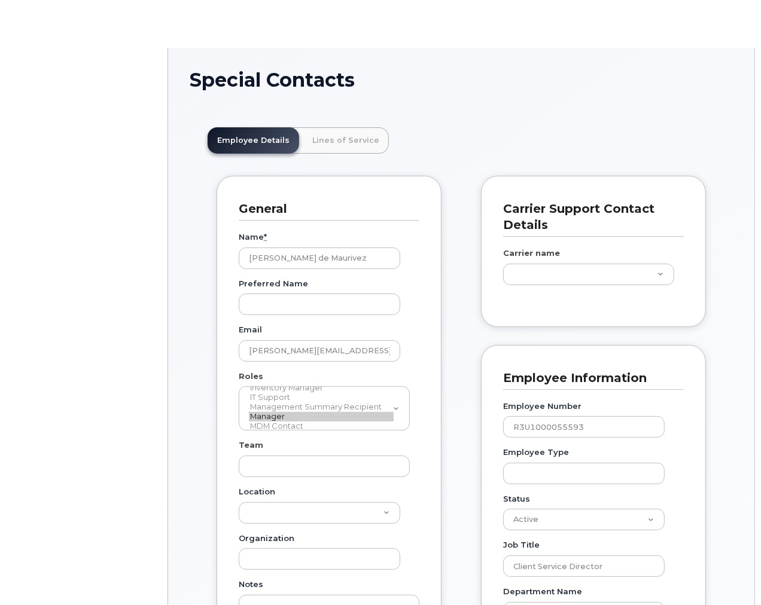
scroll to position [36, 0]
type input "3358068"
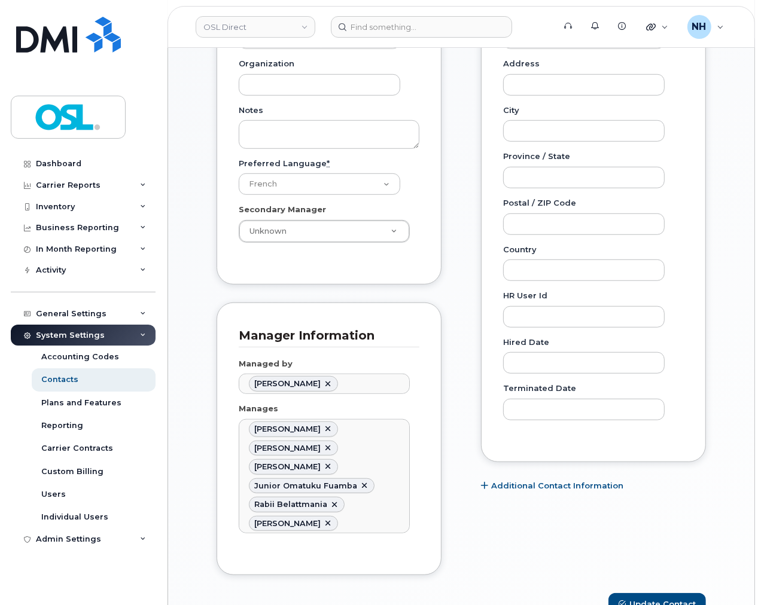
scroll to position [548, 0]
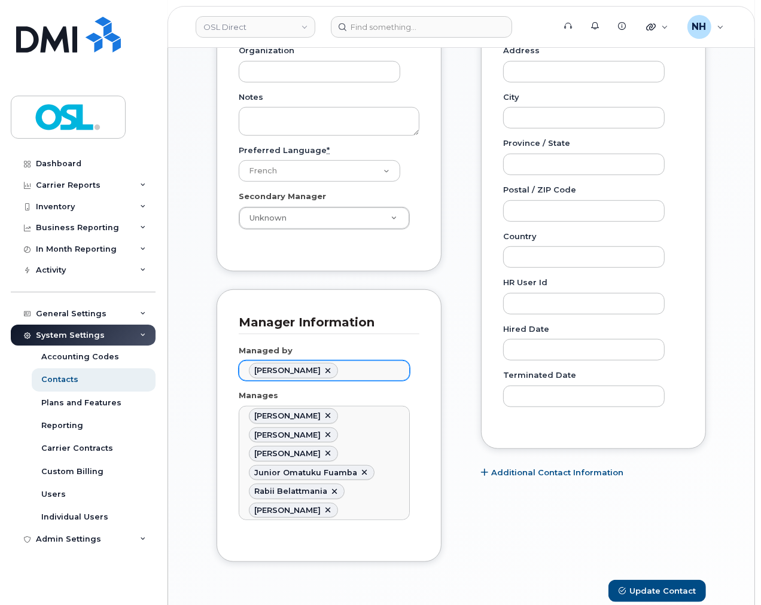
click at [324, 368] on link at bounding box center [328, 371] width 10 height 10
paste input "[PERSON_NAME]"
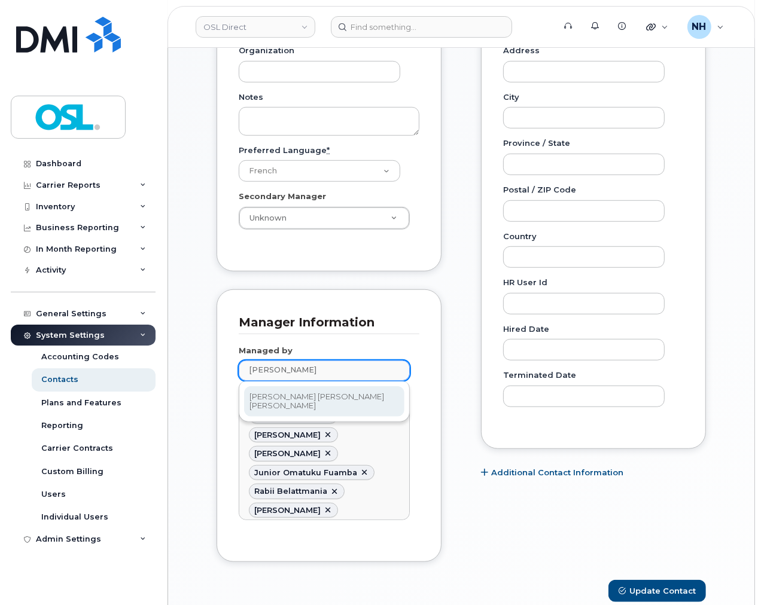
type input "[PERSON_NAME]"
drag, startPoint x: 433, startPoint y: 344, endPoint x: 408, endPoint y: 344, distance: 24.5
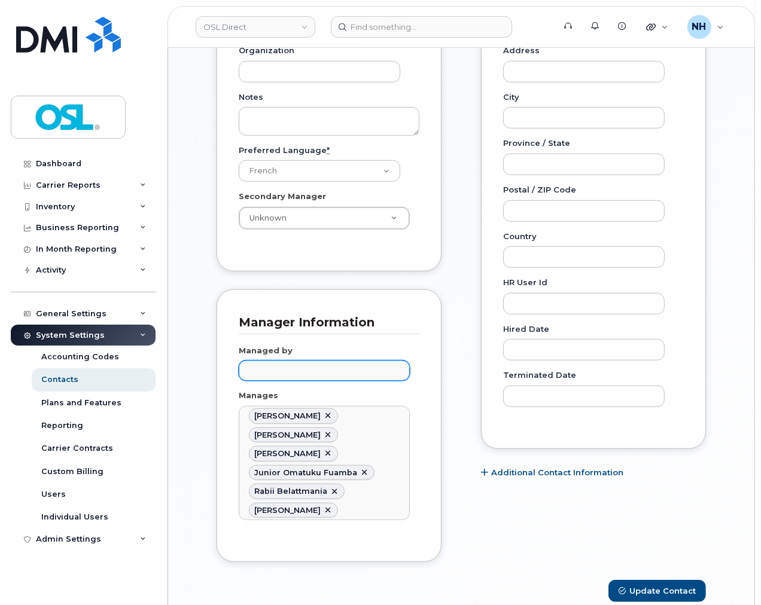
type input "Managed by"
click at [310, 379] on ul "Managed by" at bounding box center [324, 370] width 170 height 19
paste input "[PERSON_NAME]"
type input "[PERSON_NAME]"
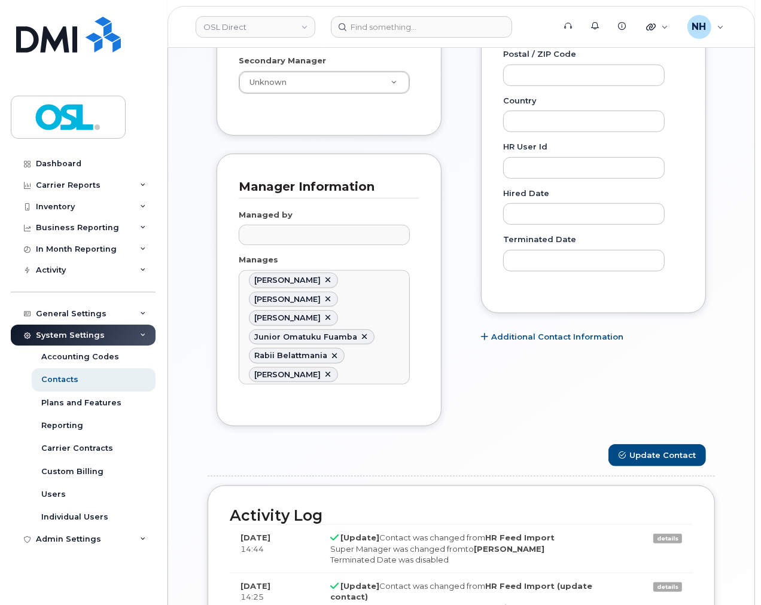
scroll to position [814, 0]
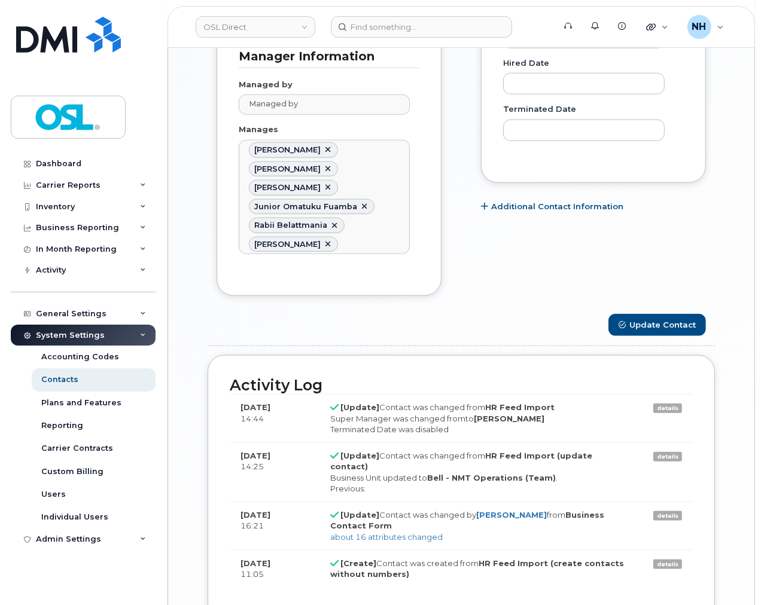
type input "Managed by"
click at [649, 314] on button "Update Contact" at bounding box center [656, 325] width 97 height 22
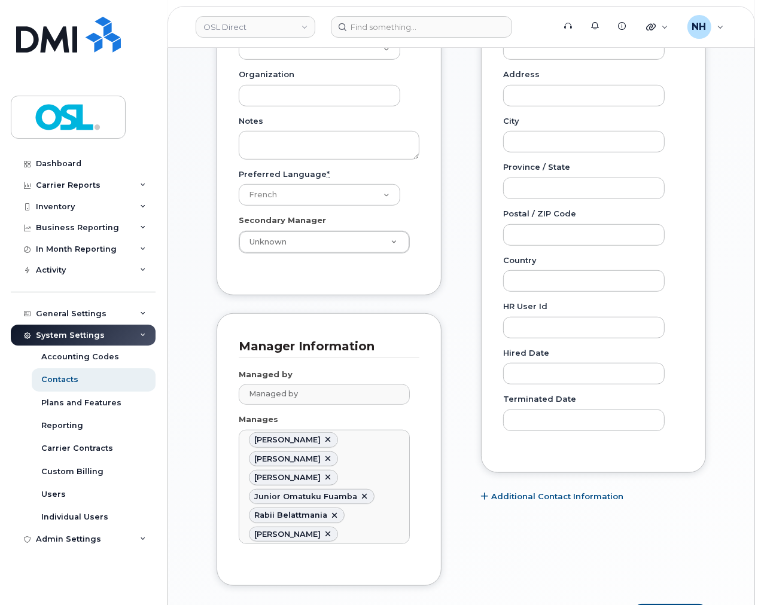
scroll to position [416, 0]
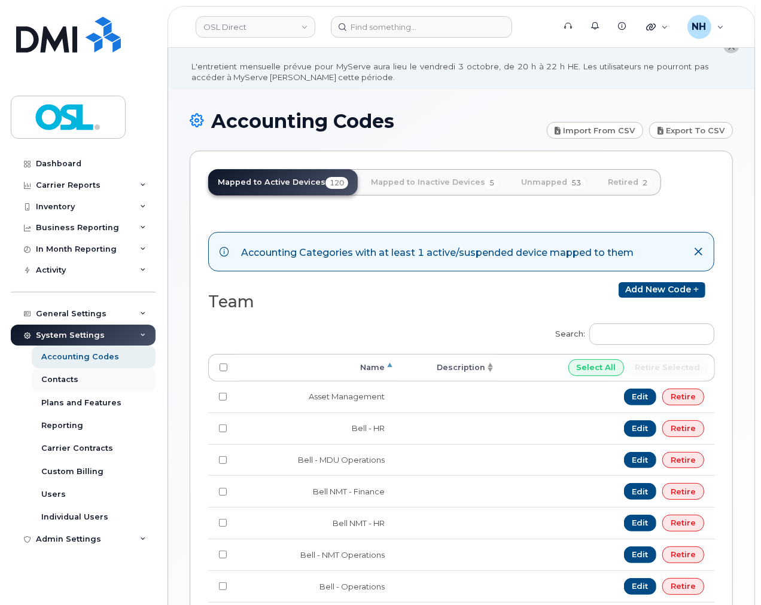
scroll to position [66, 0]
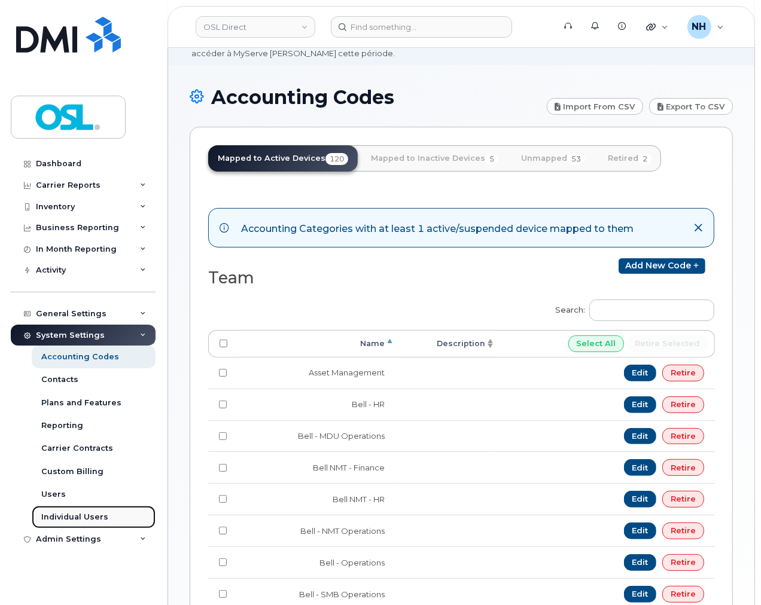
click at [106, 517] on link "Individual Users" at bounding box center [94, 517] width 124 height 23
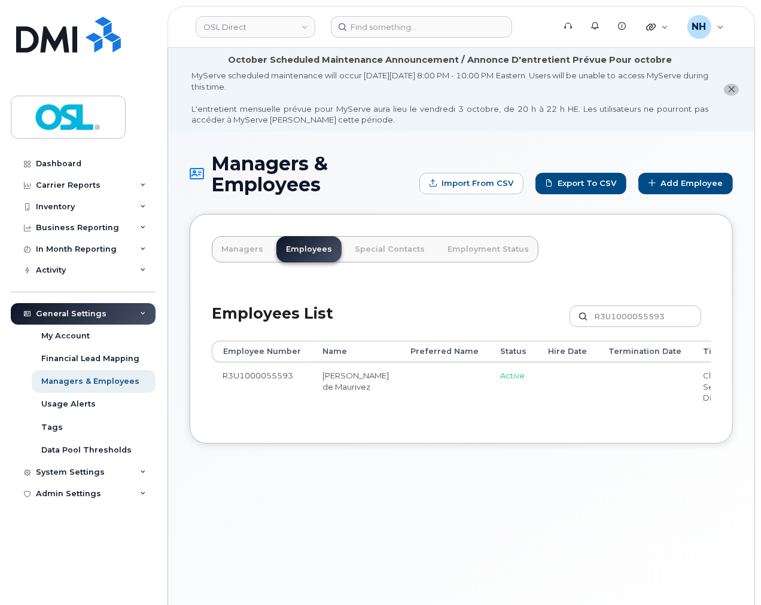
click at [404, 297] on div "Employees List R3U1000055593 Customize Filter Refresh Export" at bounding box center [461, 312] width 499 height 57
